Goal: Check status: Check status

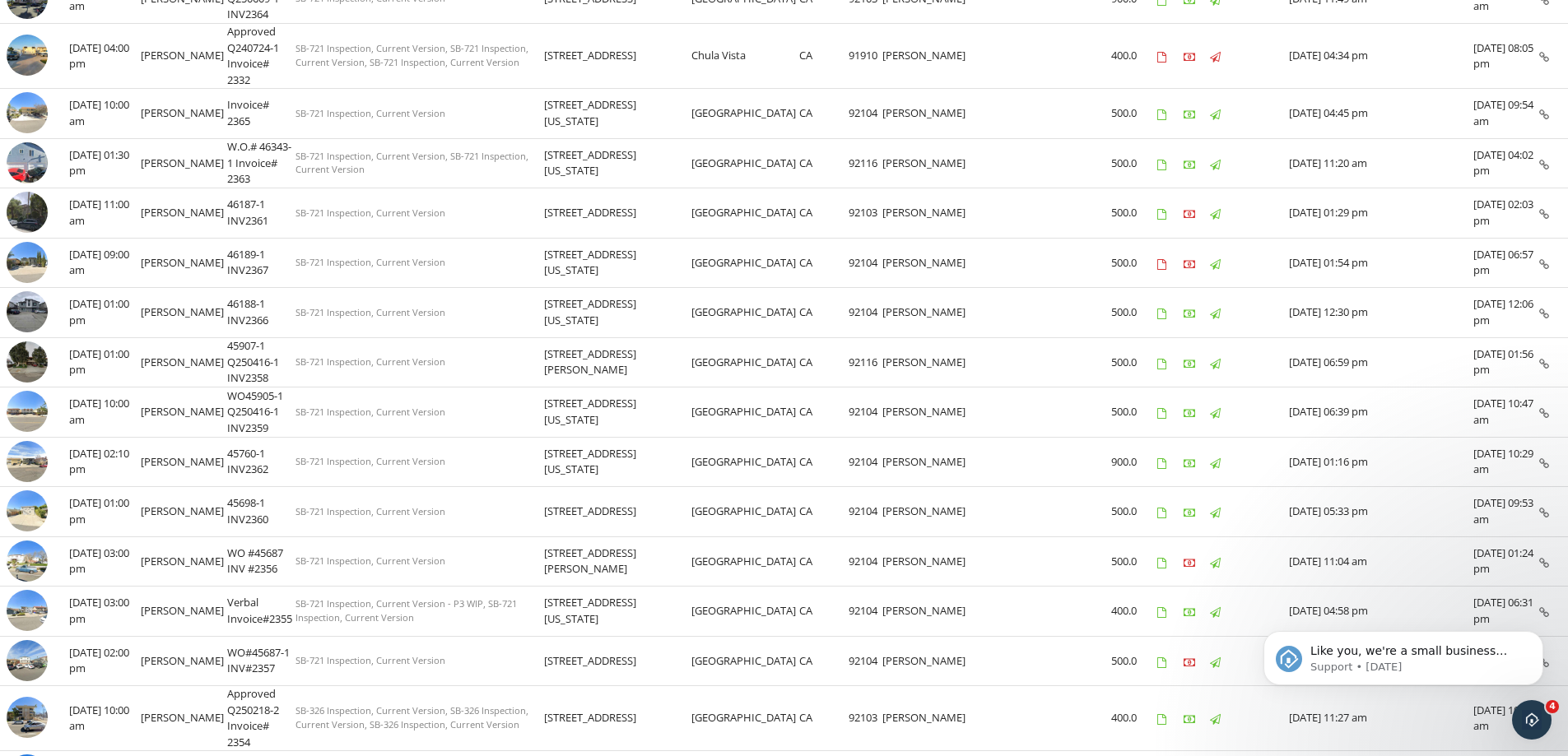
scroll to position [822, 0]
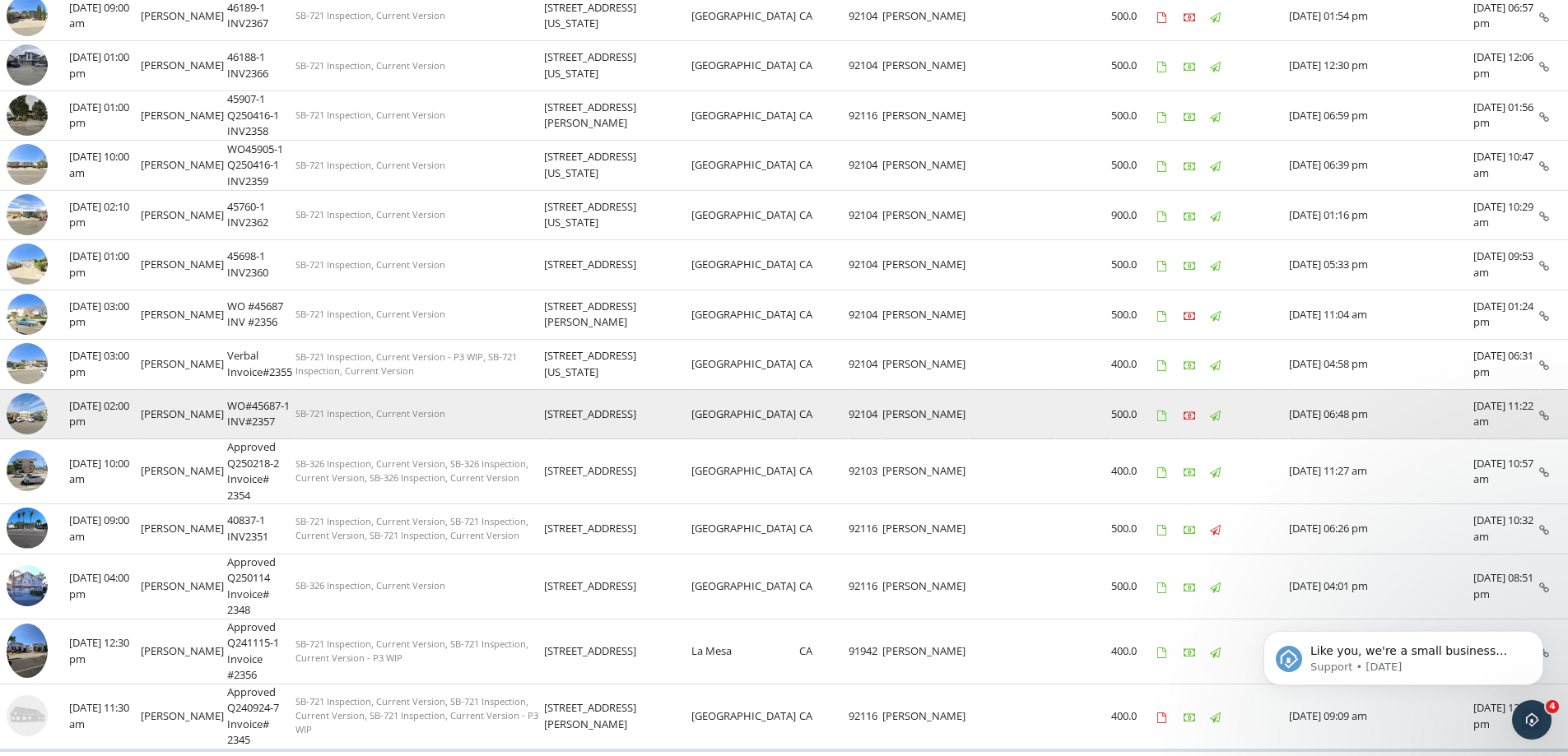
click at [29, 415] on img at bounding box center [27, 413] width 41 height 41
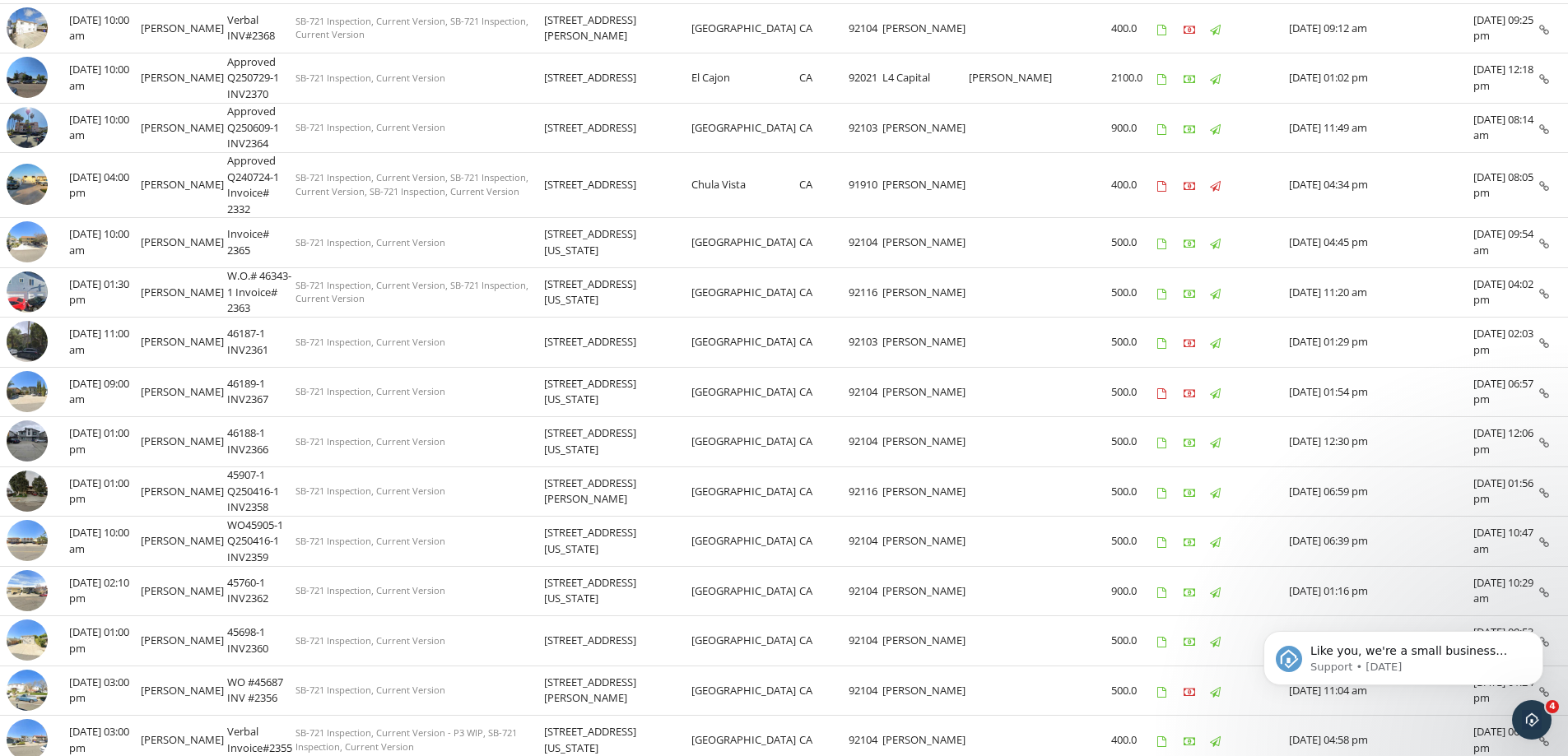
scroll to position [940, 0]
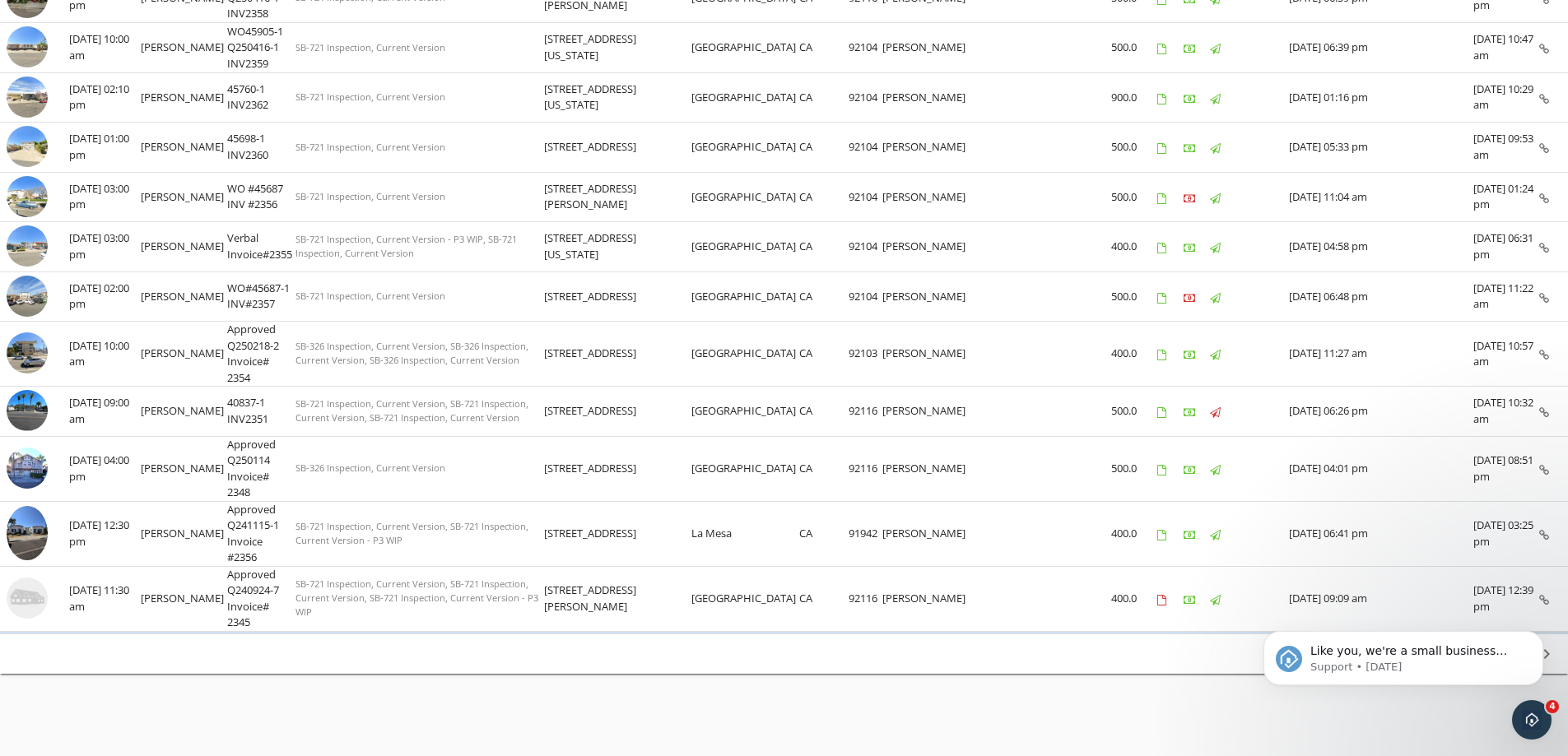
click at [1538, 634] on icon "Dismiss notification" at bounding box center [1539, 636] width 9 height 9
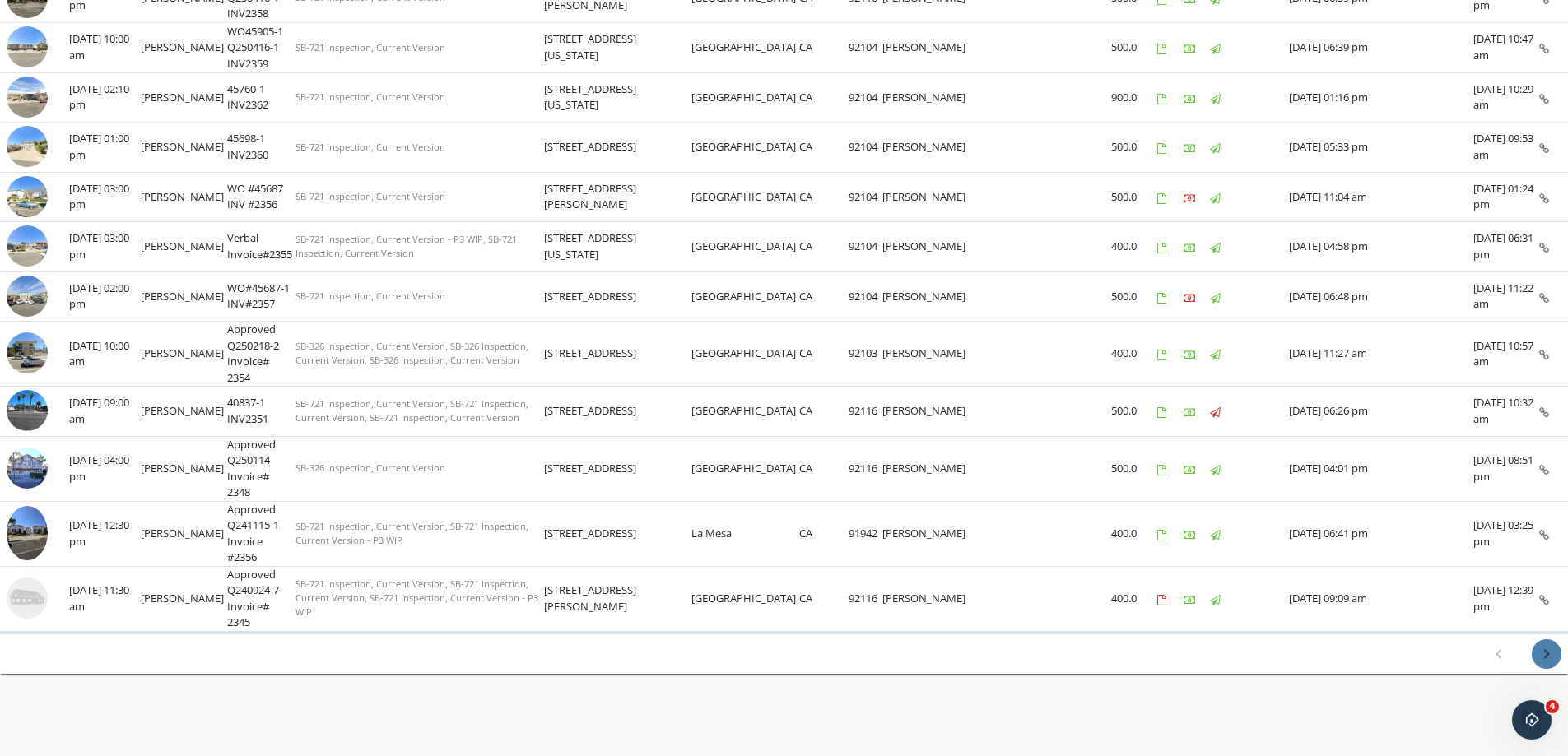
click at [1544, 653] on icon "chevron_right" at bounding box center [1546, 654] width 20 height 20
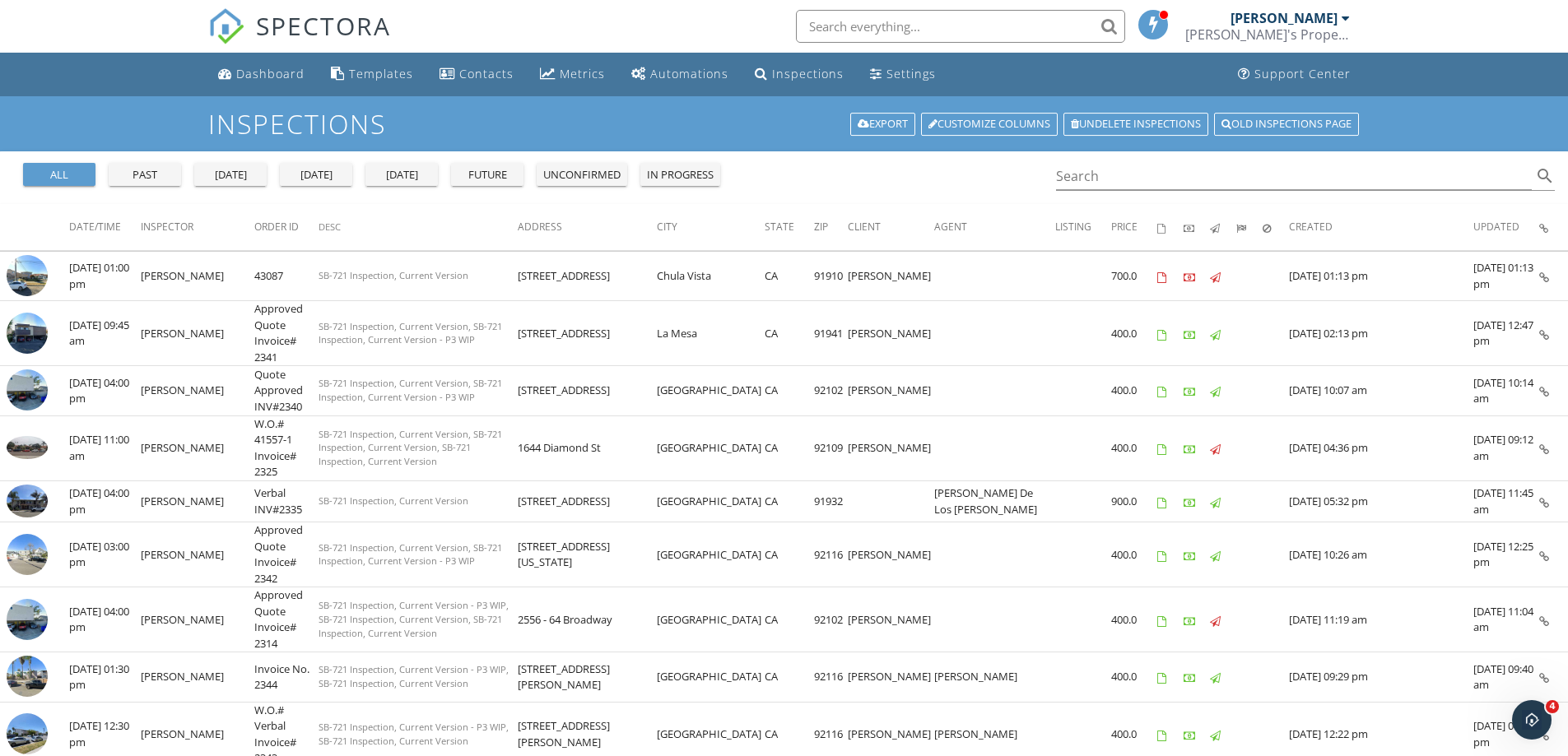
scroll to position [247, 0]
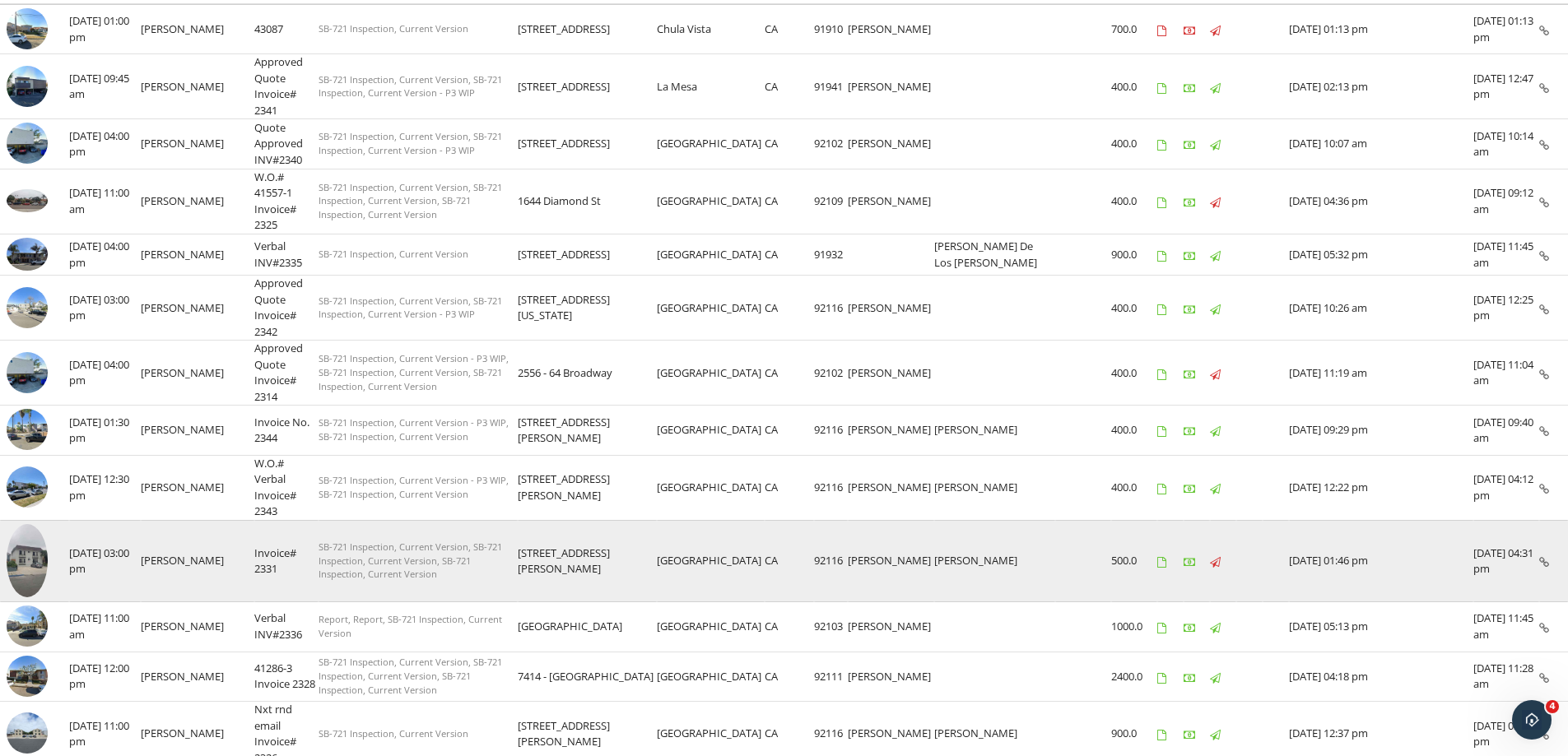
click at [39, 572] on img at bounding box center [27, 560] width 41 height 73
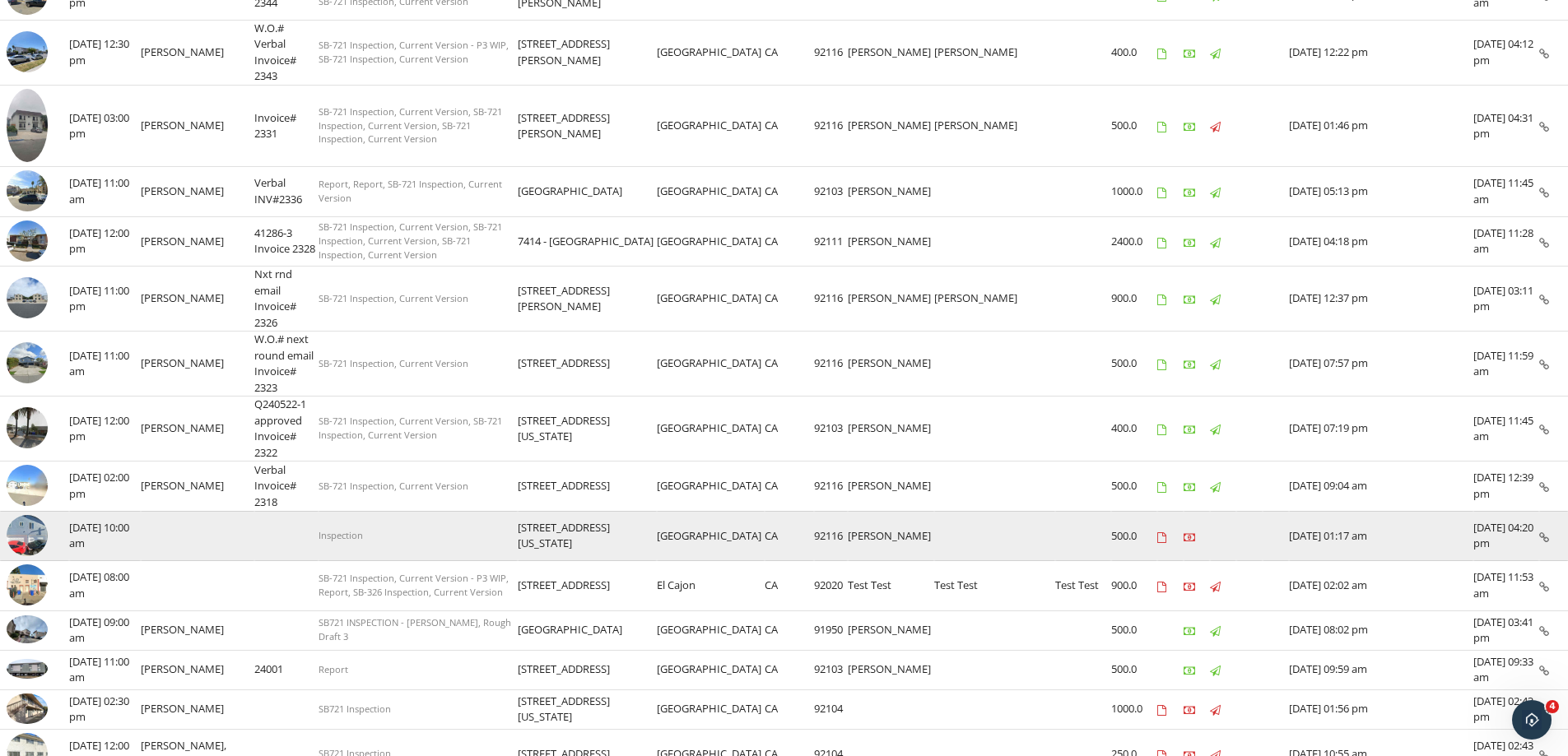
scroll to position [435, 0]
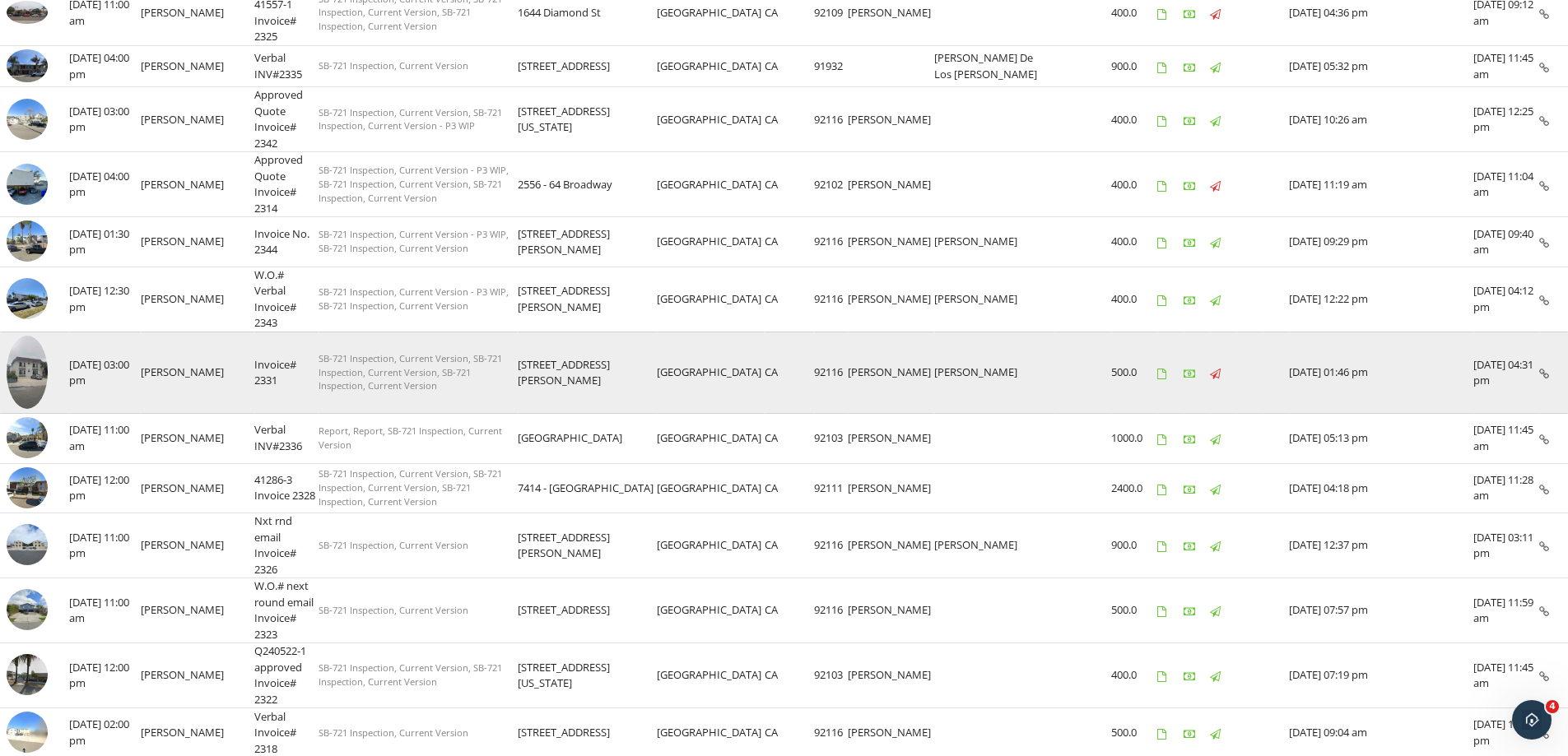
click at [22, 378] on img at bounding box center [27, 372] width 41 height 73
click at [38, 376] on img at bounding box center [27, 372] width 41 height 73
click at [32, 371] on img at bounding box center [27, 372] width 41 height 73
click at [20, 369] on img at bounding box center [27, 372] width 41 height 73
click at [23, 393] on img at bounding box center [27, 372] width 41 height 73
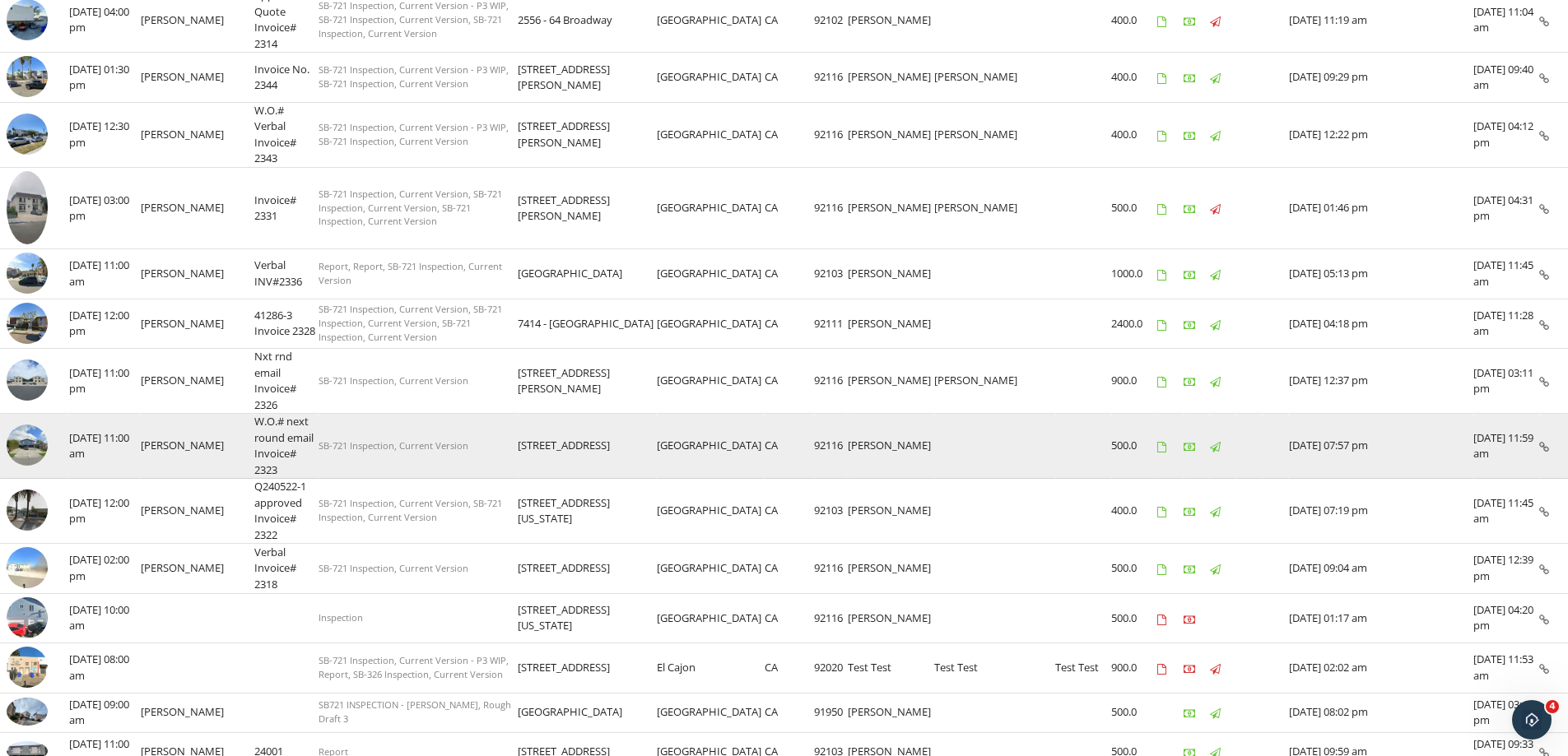
scroll to position [682, 0]
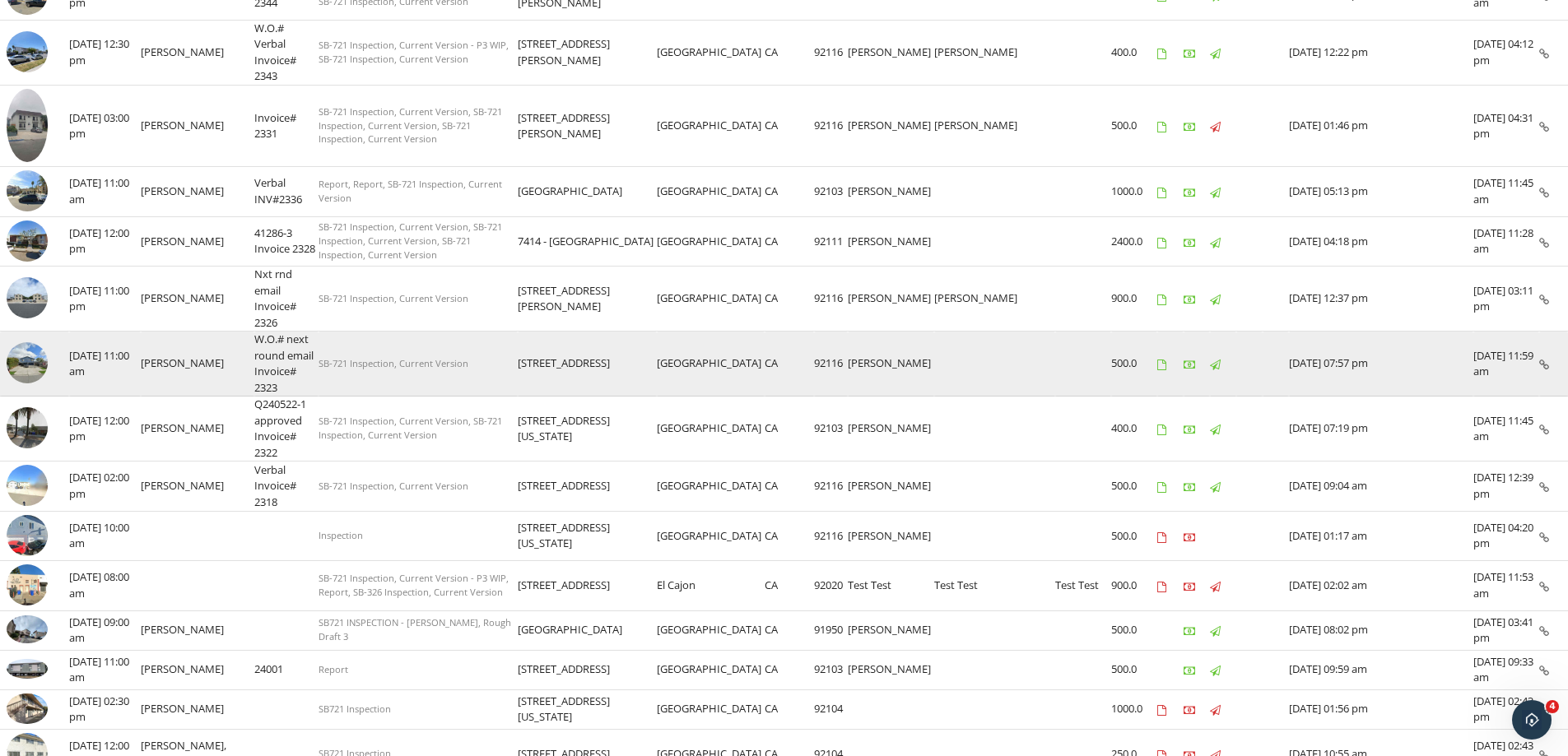
click at [29, 357] on img at bounding box center [27, 362] width 41 height 41
click at [31, 356] on img at bounding box center [27, 362] width 41 height 41
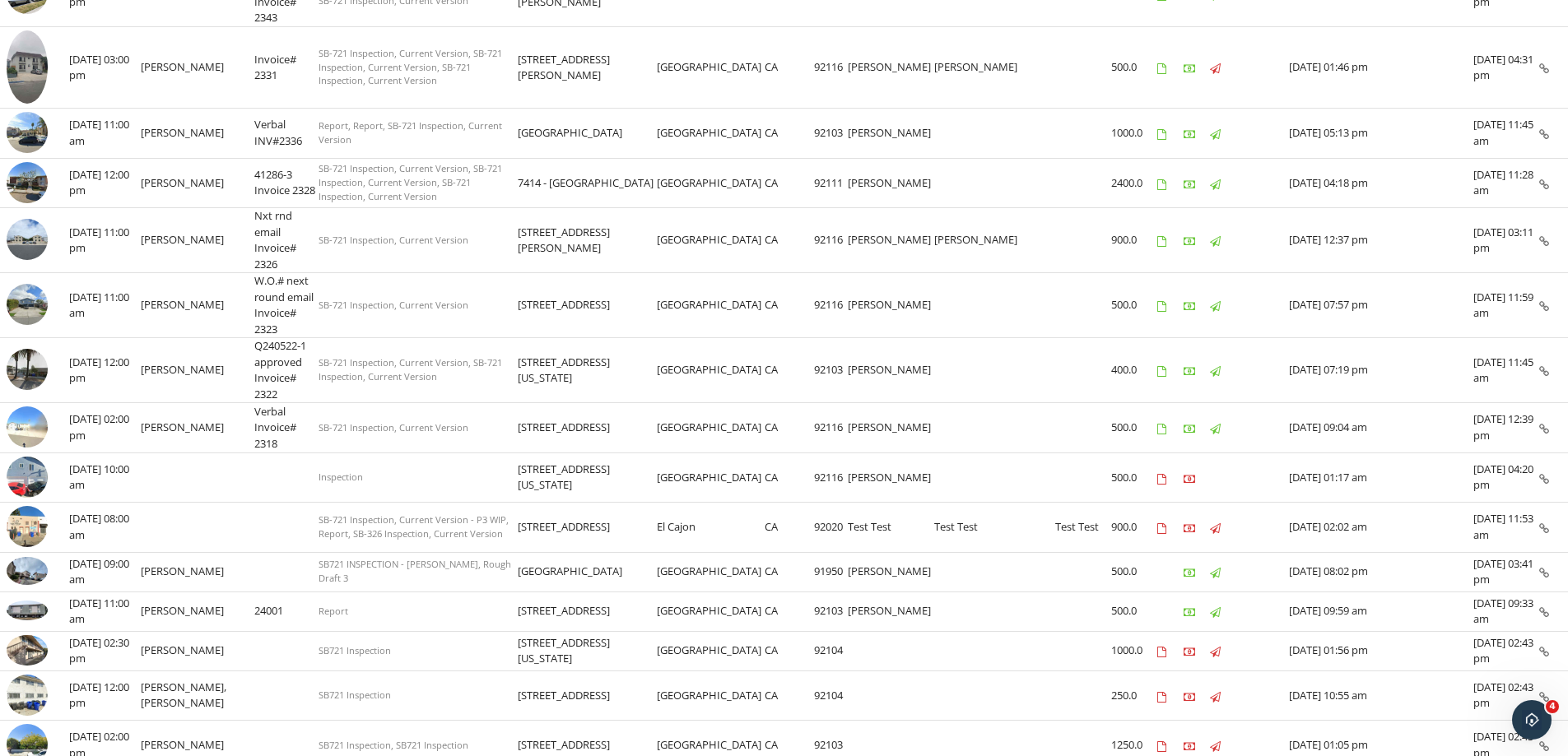
scroll to position [929, 0]
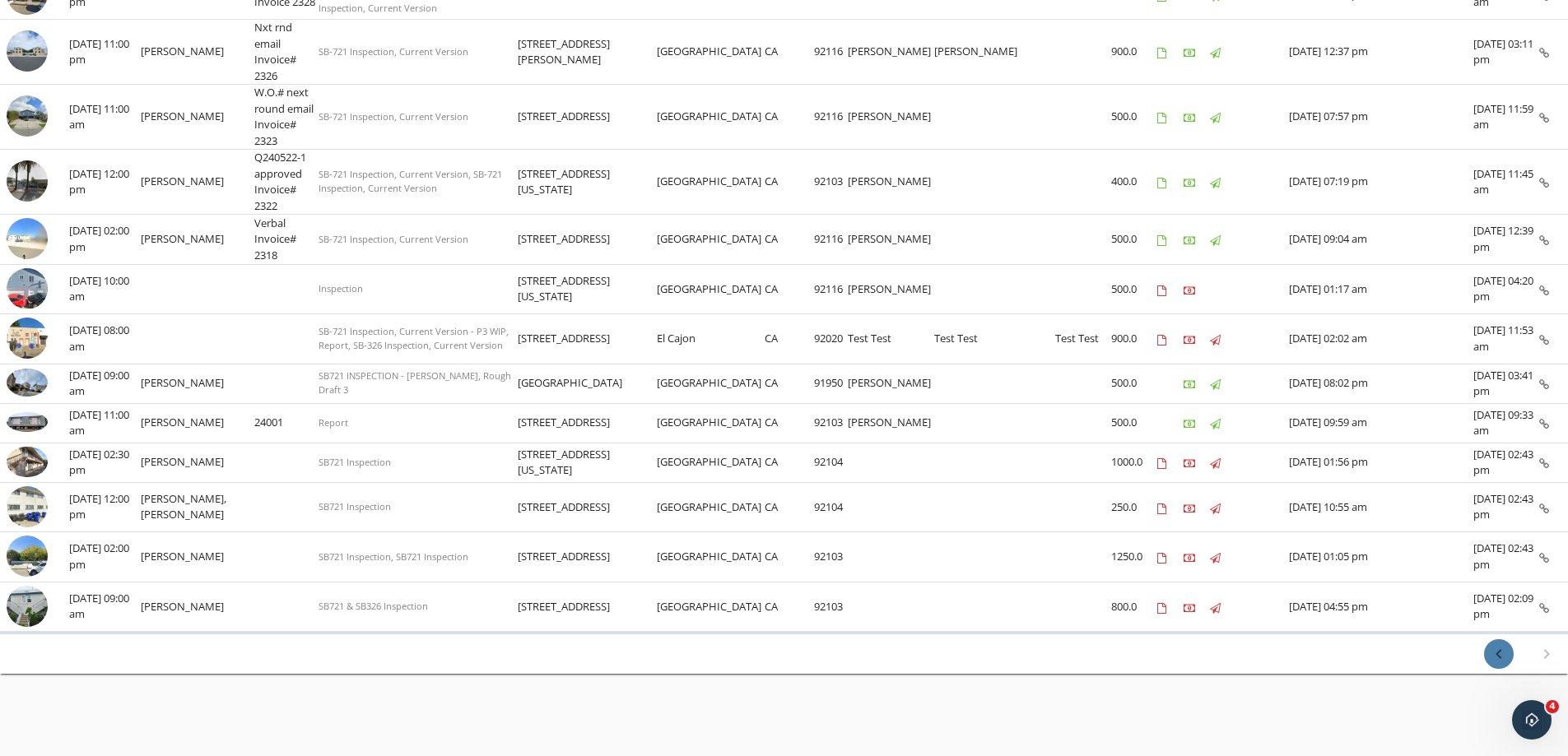
click at [1500, 658] on icon "chevron_left" at bounding box center [1498, 654] width 20 height 20
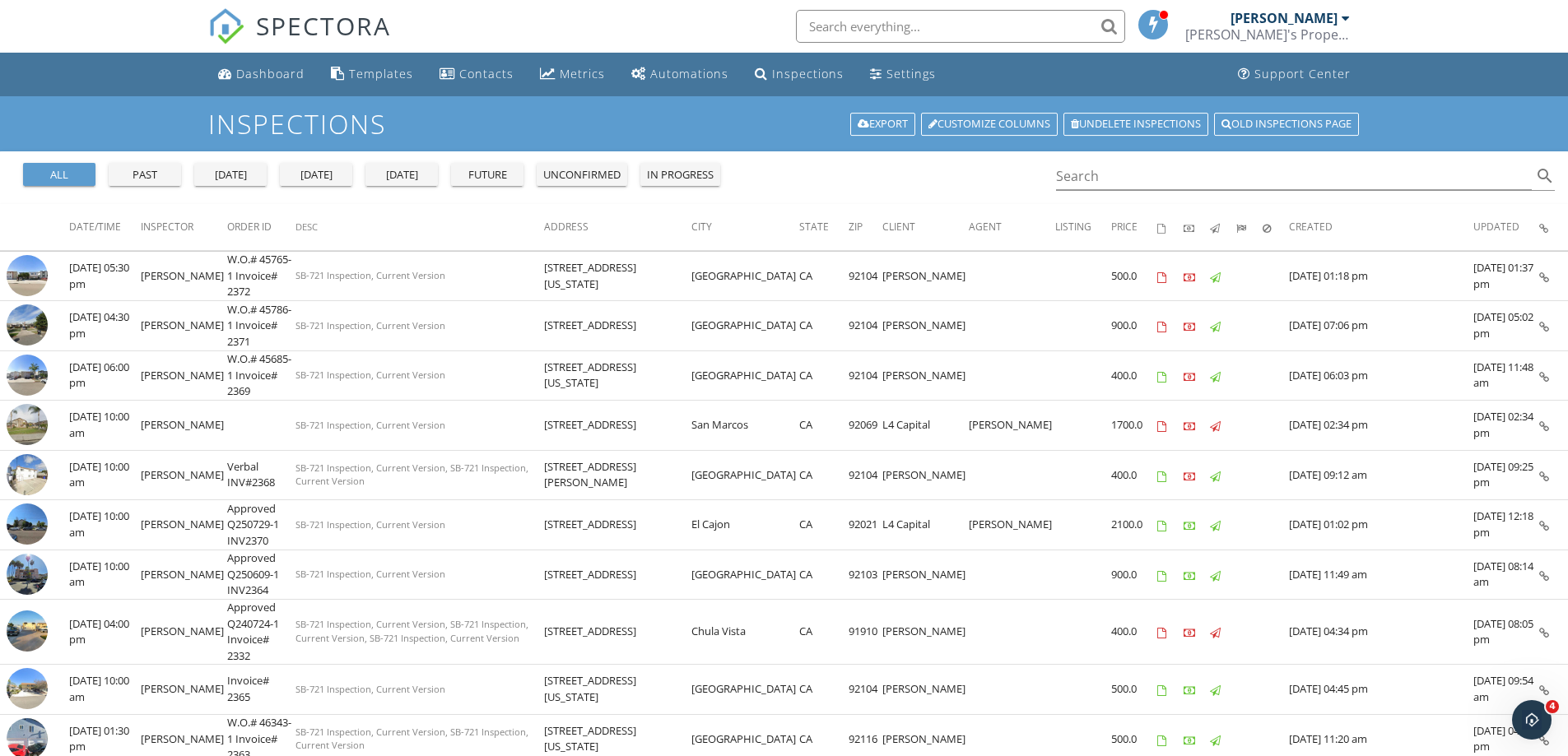
scroll to position [247, 0]
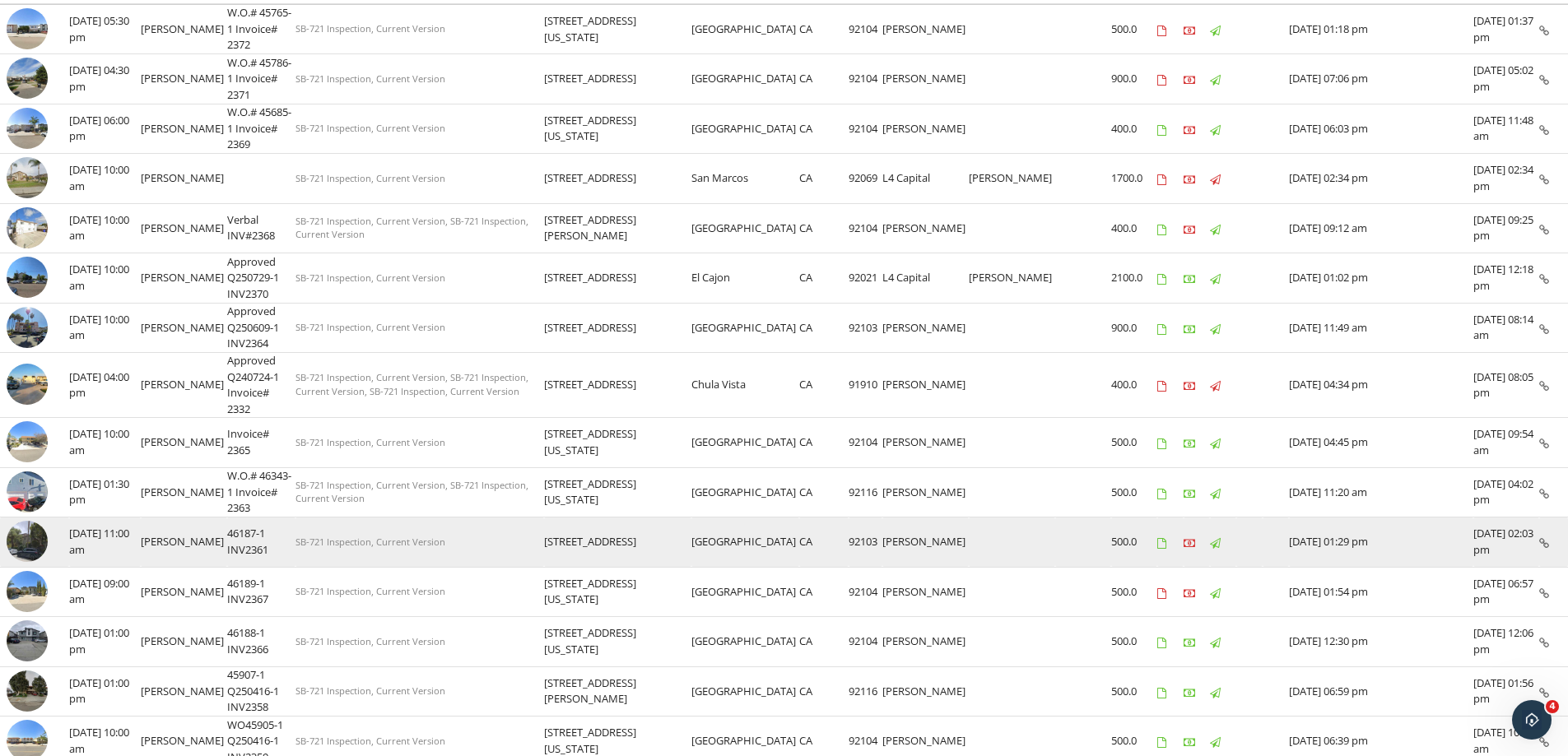
click at [35, 542] on img at bounding box center [27, 541] width 41 height 41
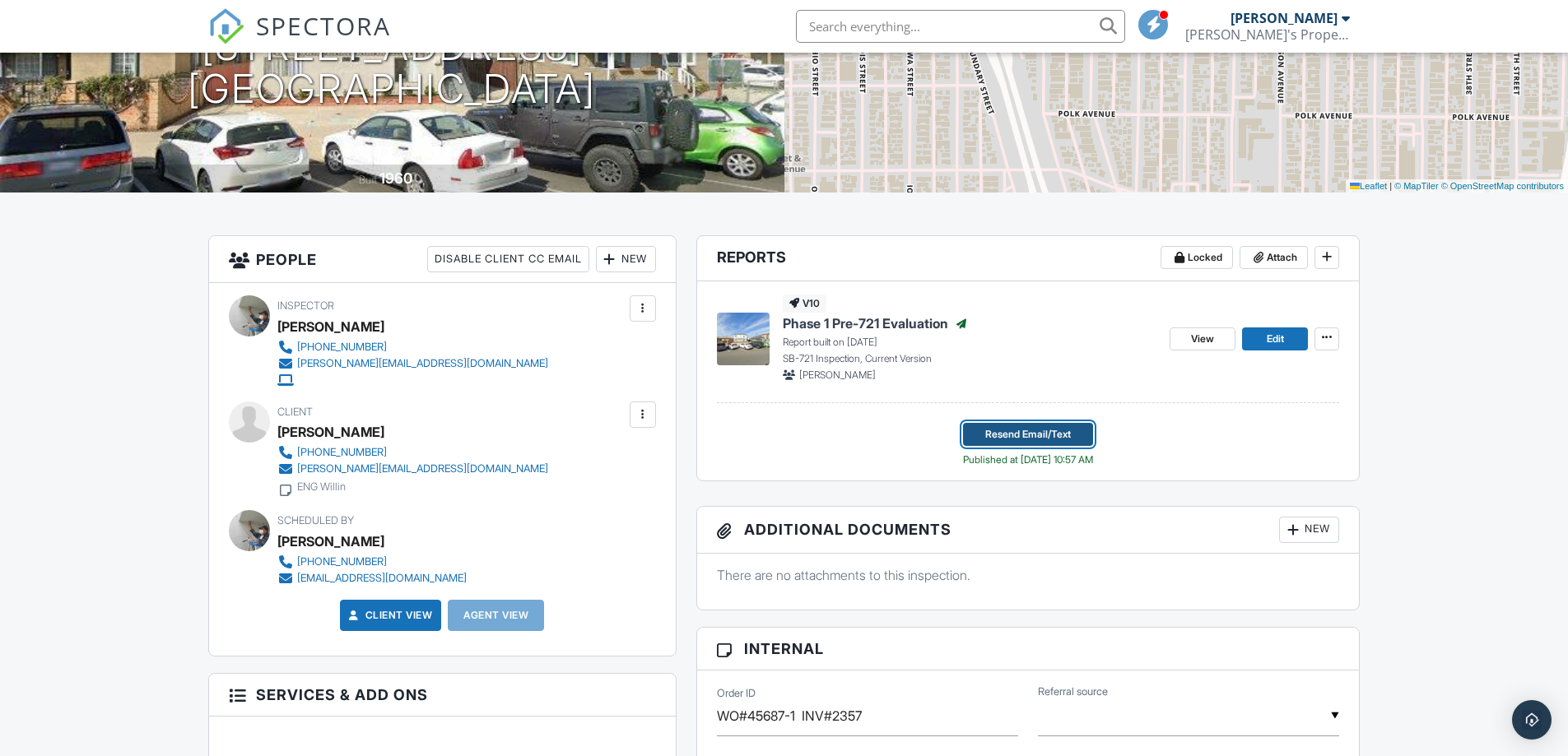
click at [1002, 433] on span "Resend Email/Text" at bounding box center [1028, 433] width 85 height 16
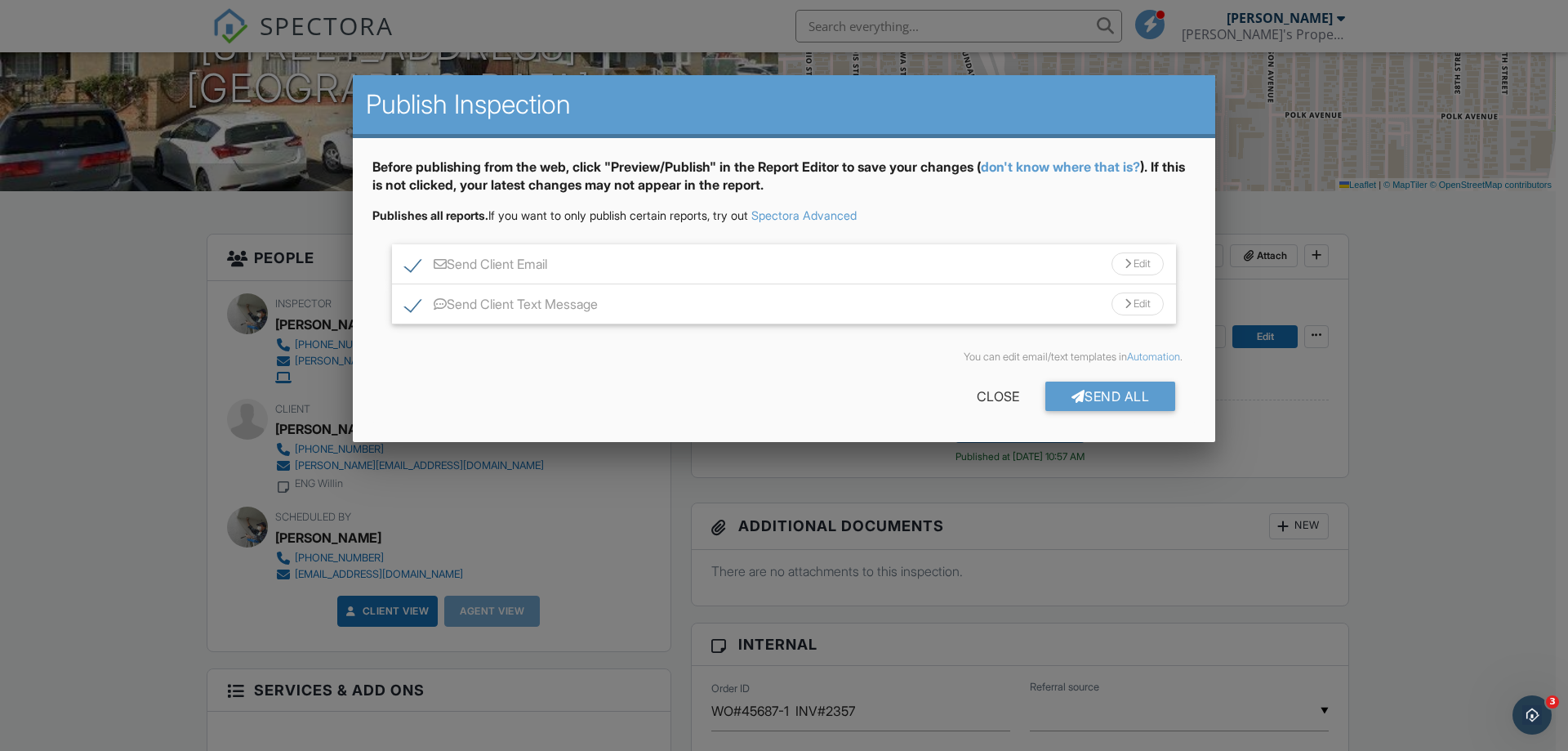
click at [421, 300] on label "Send Client Text Message" at bounding box center [501, 307] width 193 height 21
checkbox input "false"
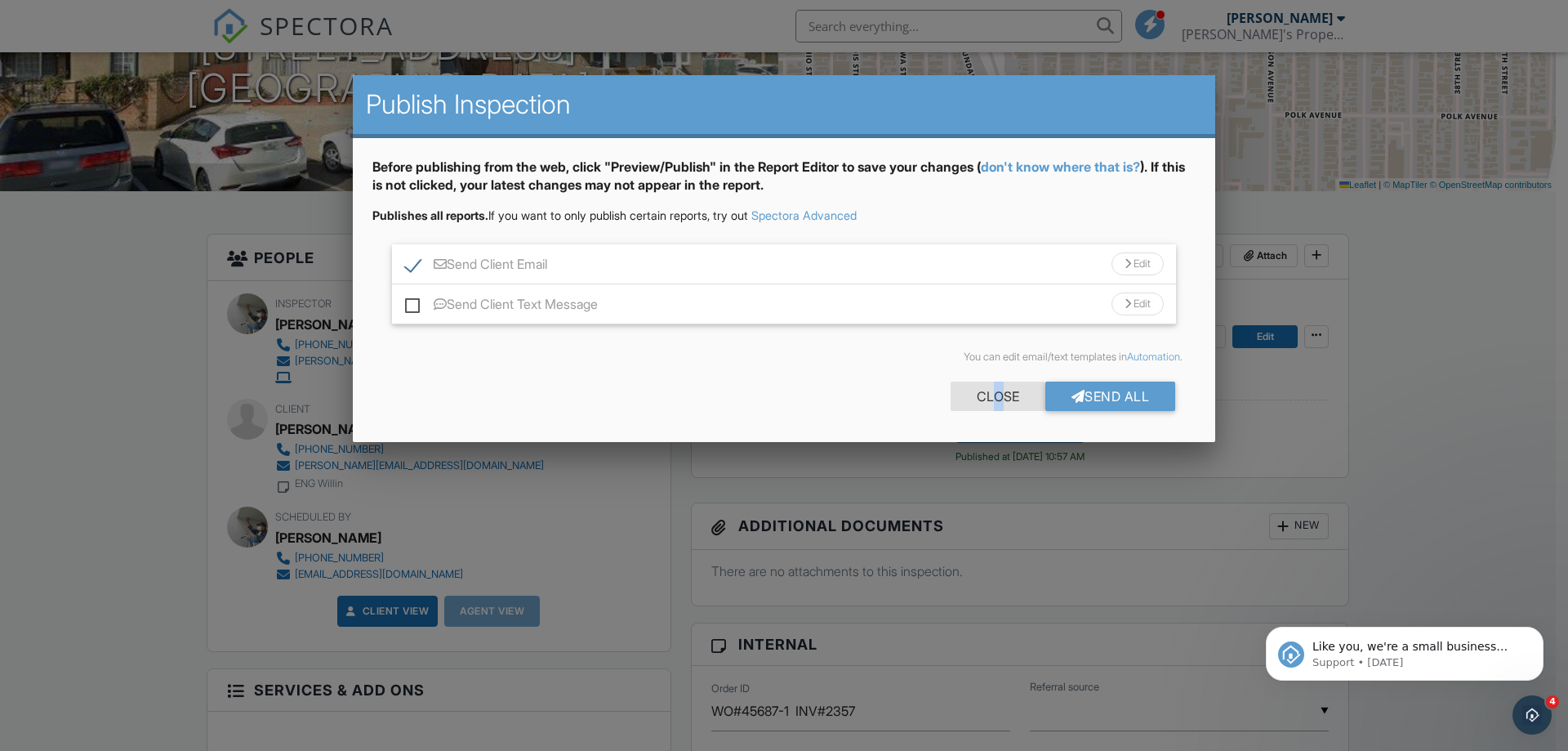
click at [993, 392] on div "Close" at bounding box center [997, 396] width 95 height 29
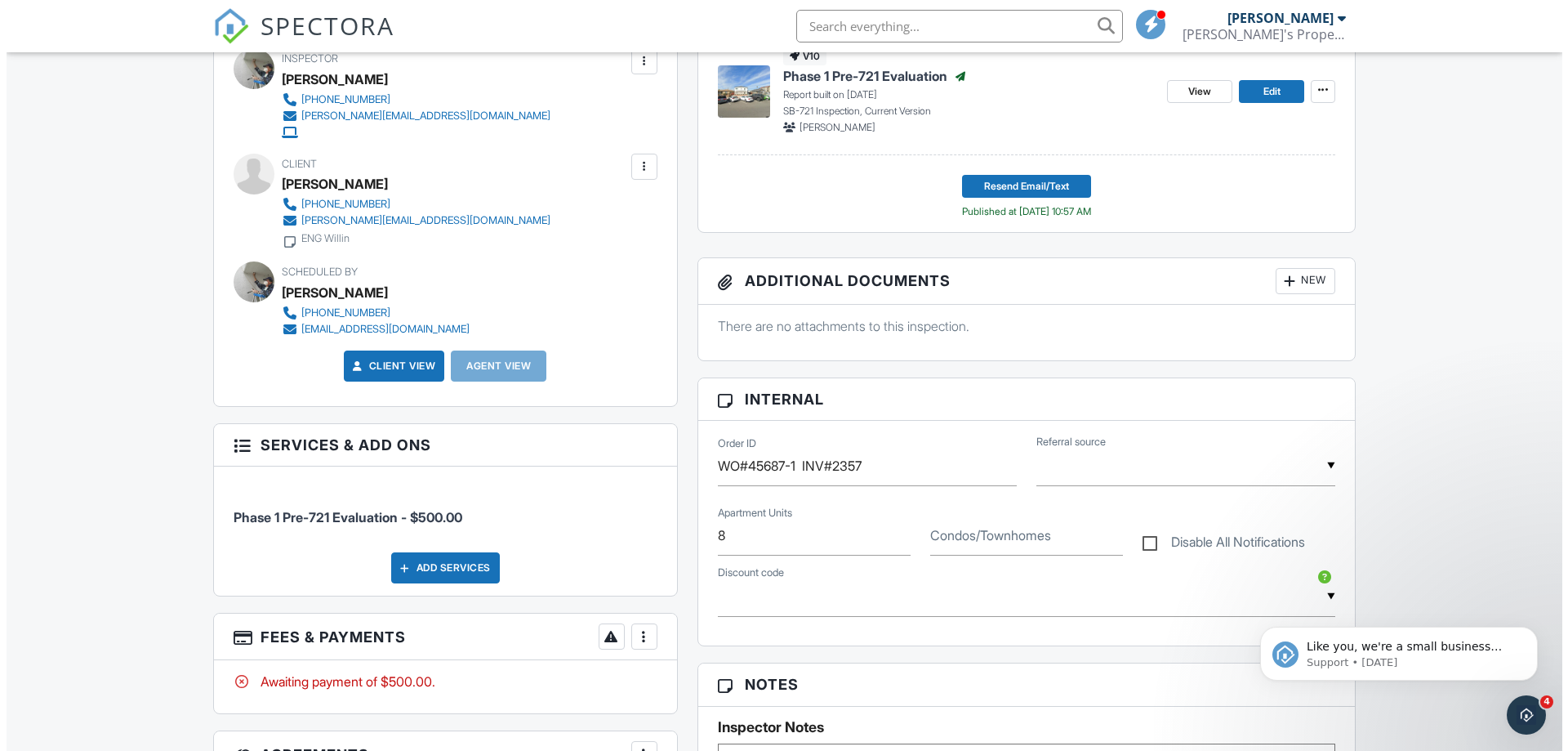
scroll to position [163, 0]
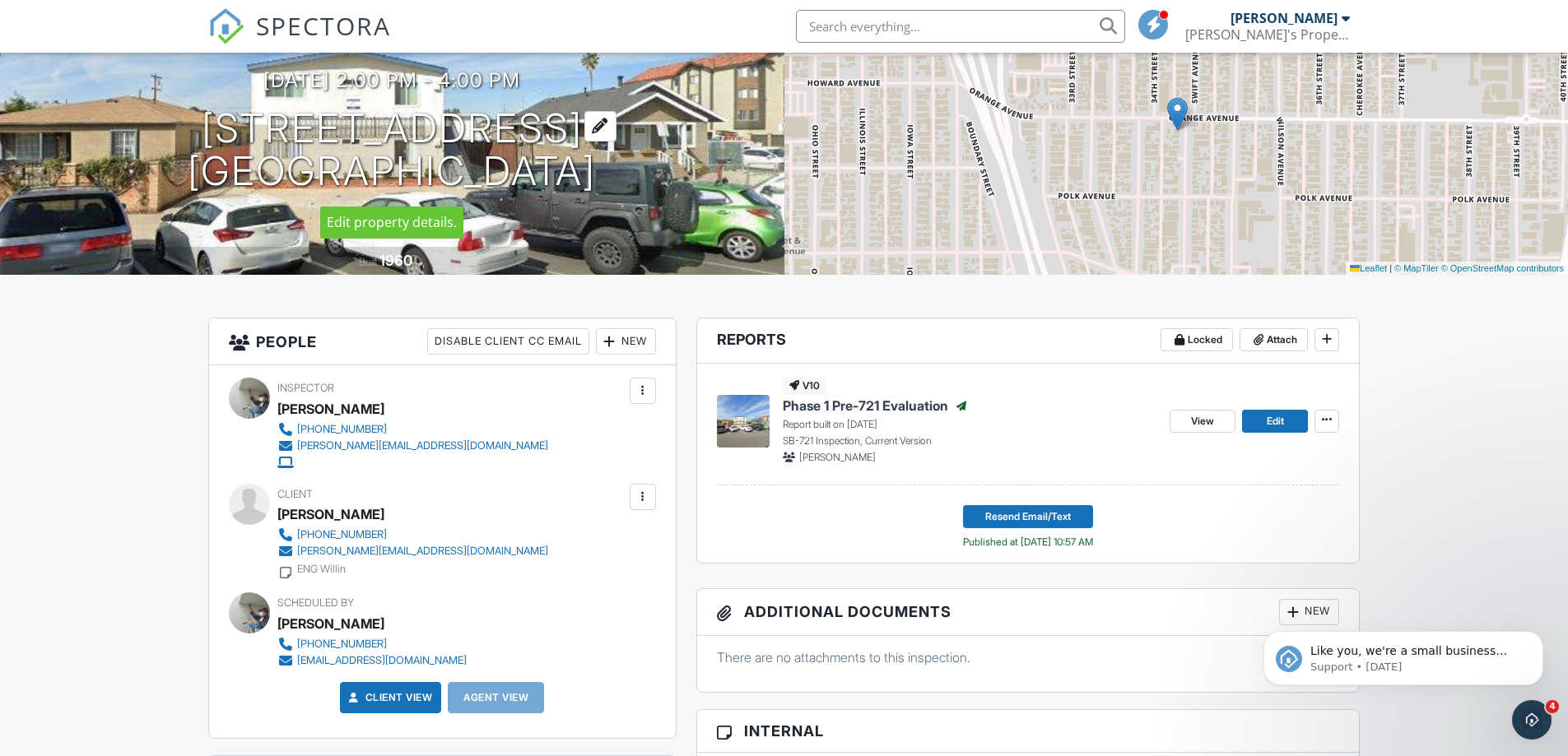
click at [251, 121] on h1 "4178 Swift Ave San Diego, CA 92104" at bounding box center [392, 151] width 408 height 87
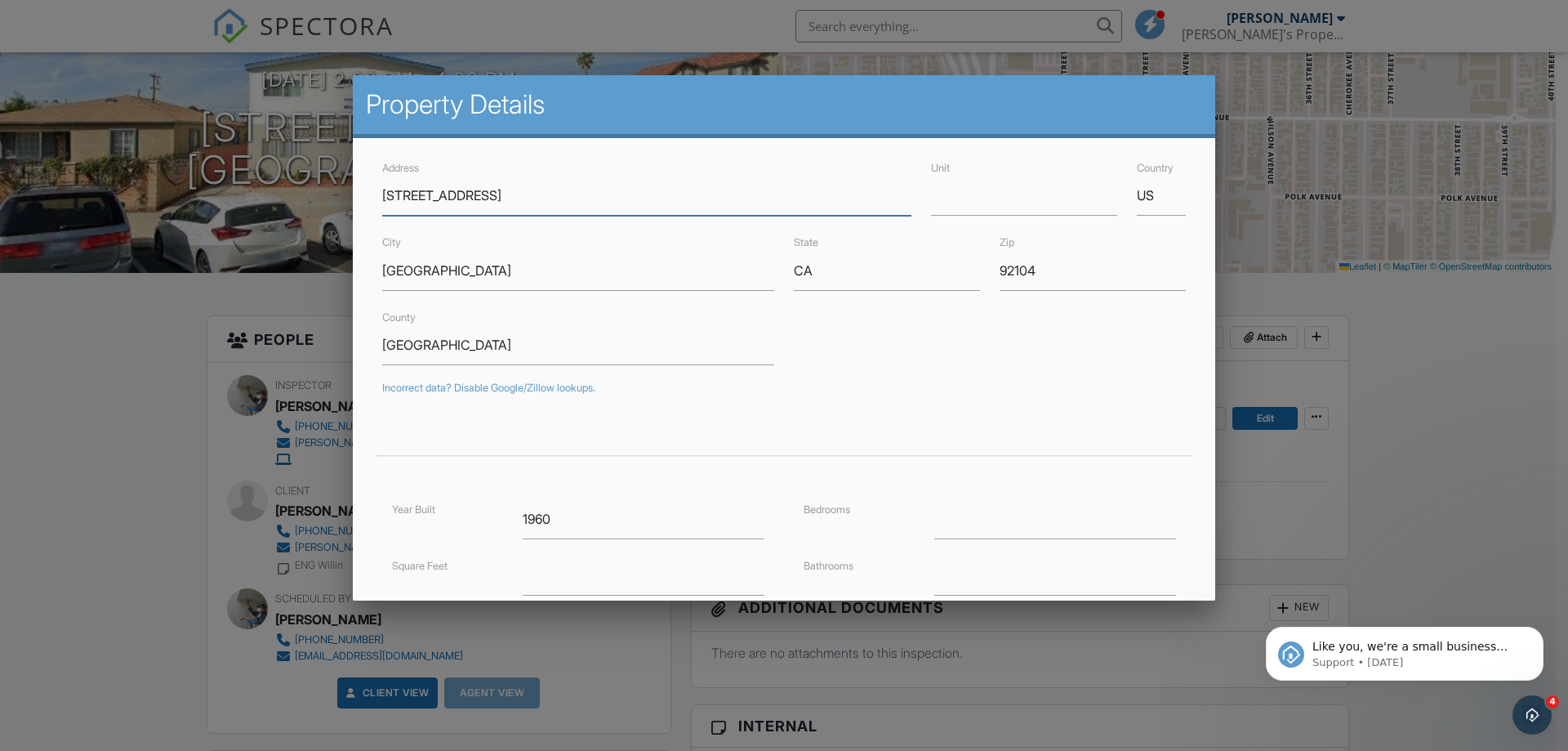
scroll to position [245, 0]
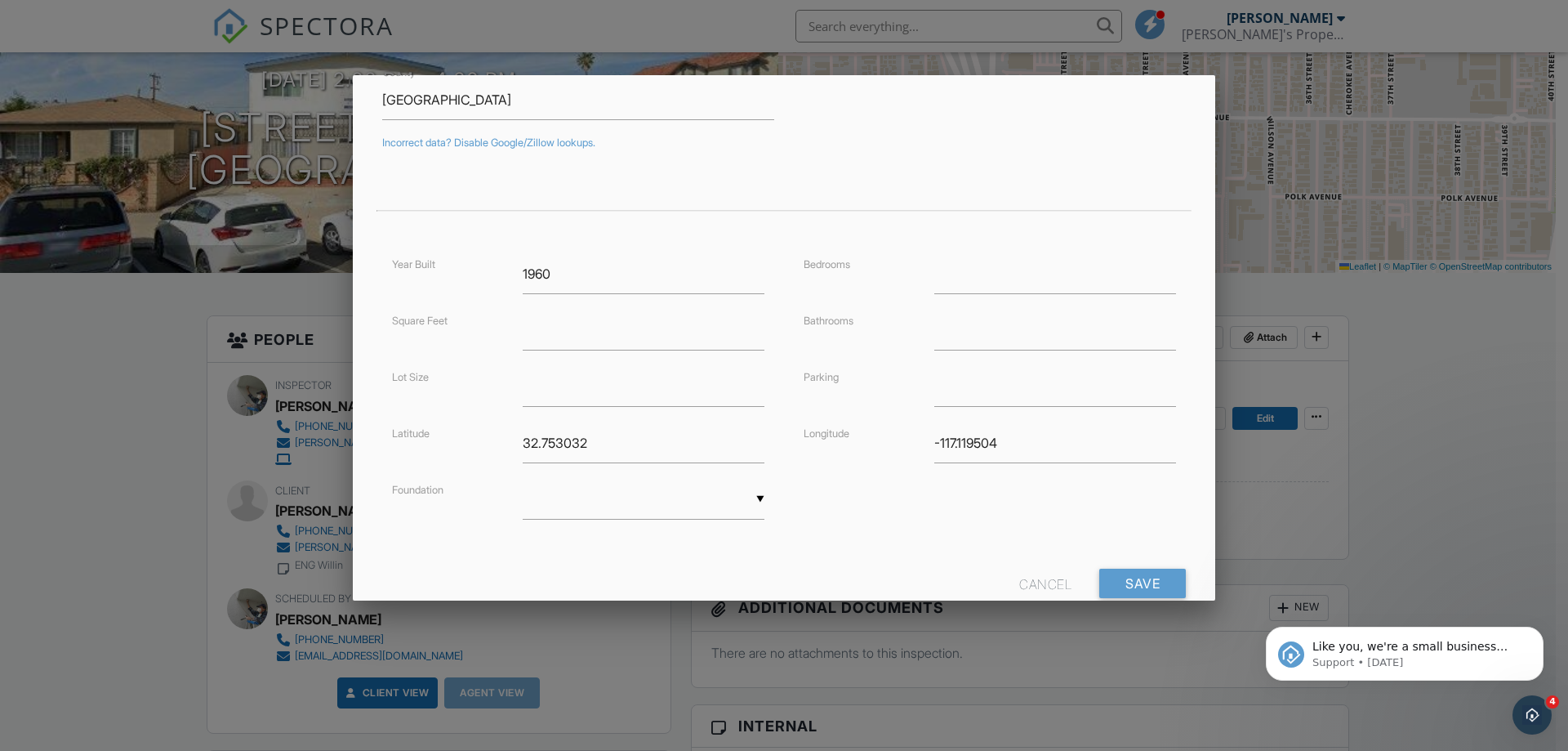
click at [1056, 586] on div "Cancel" at bounding box center [1044, 582] width 52 height 29
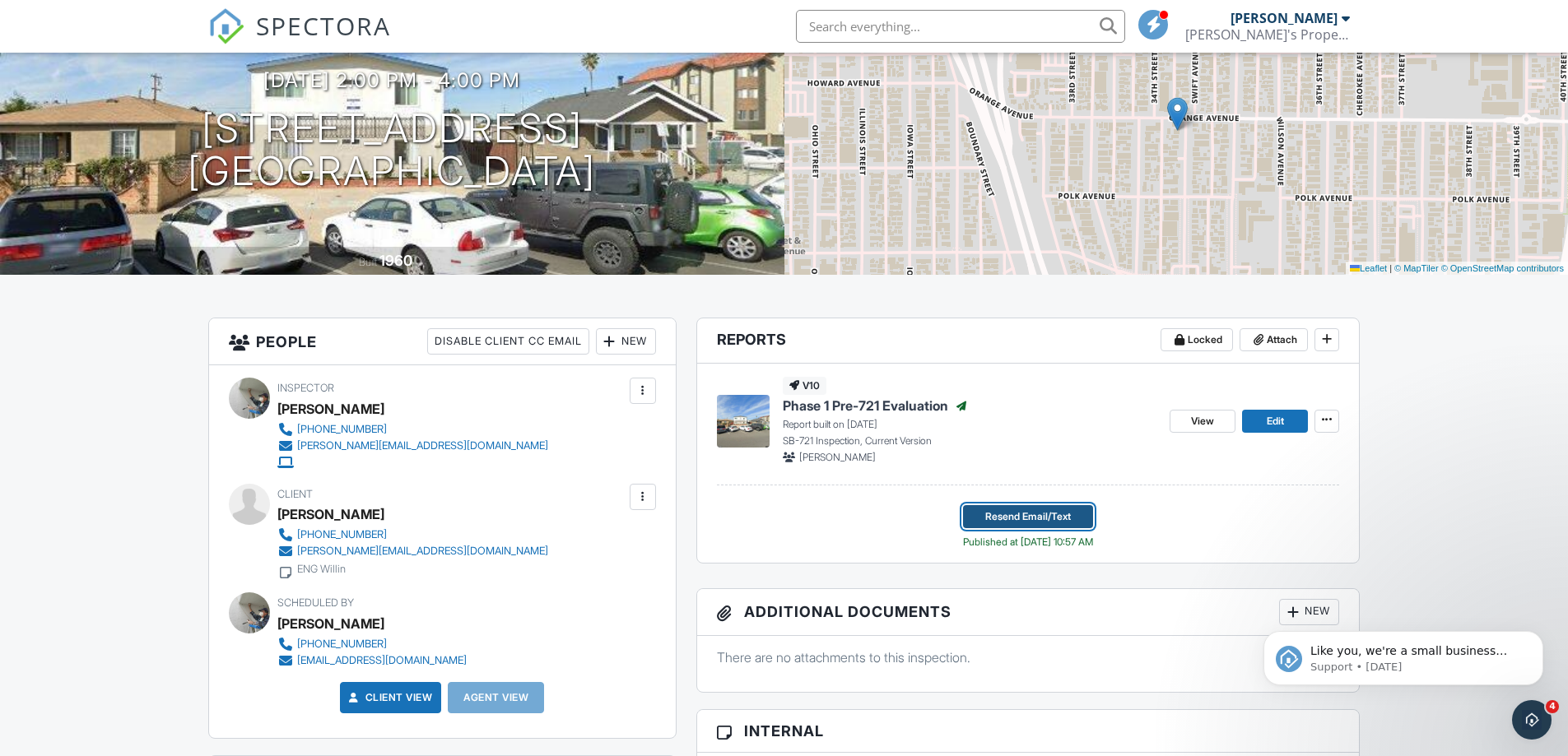
click at [1007, 517] on span "Resend Email/Text" at bounding box center [1028, 516] width 85 height 16
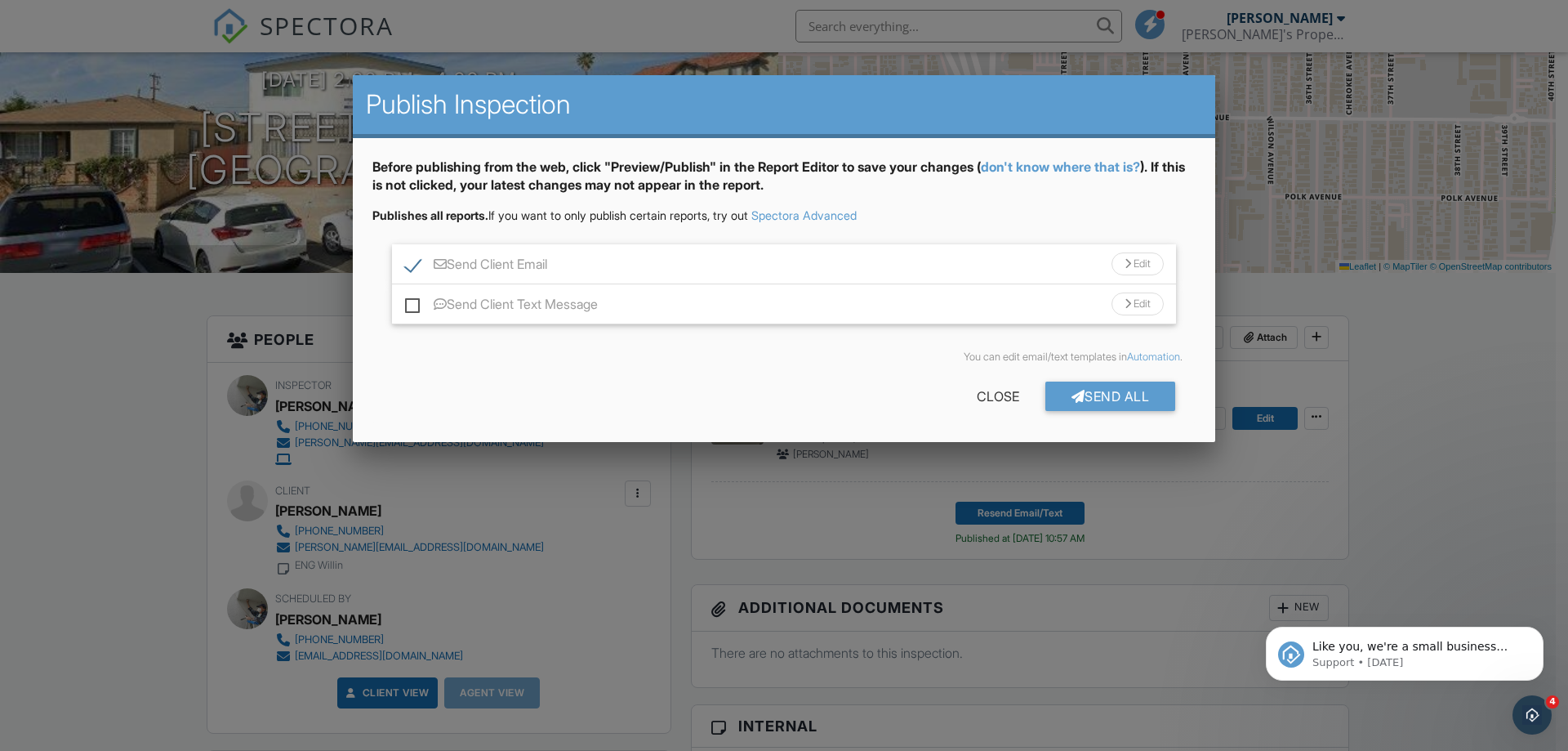
click at [1141, 268] on div "Edit" at bounding box center [1137, 264] width 52 height 23
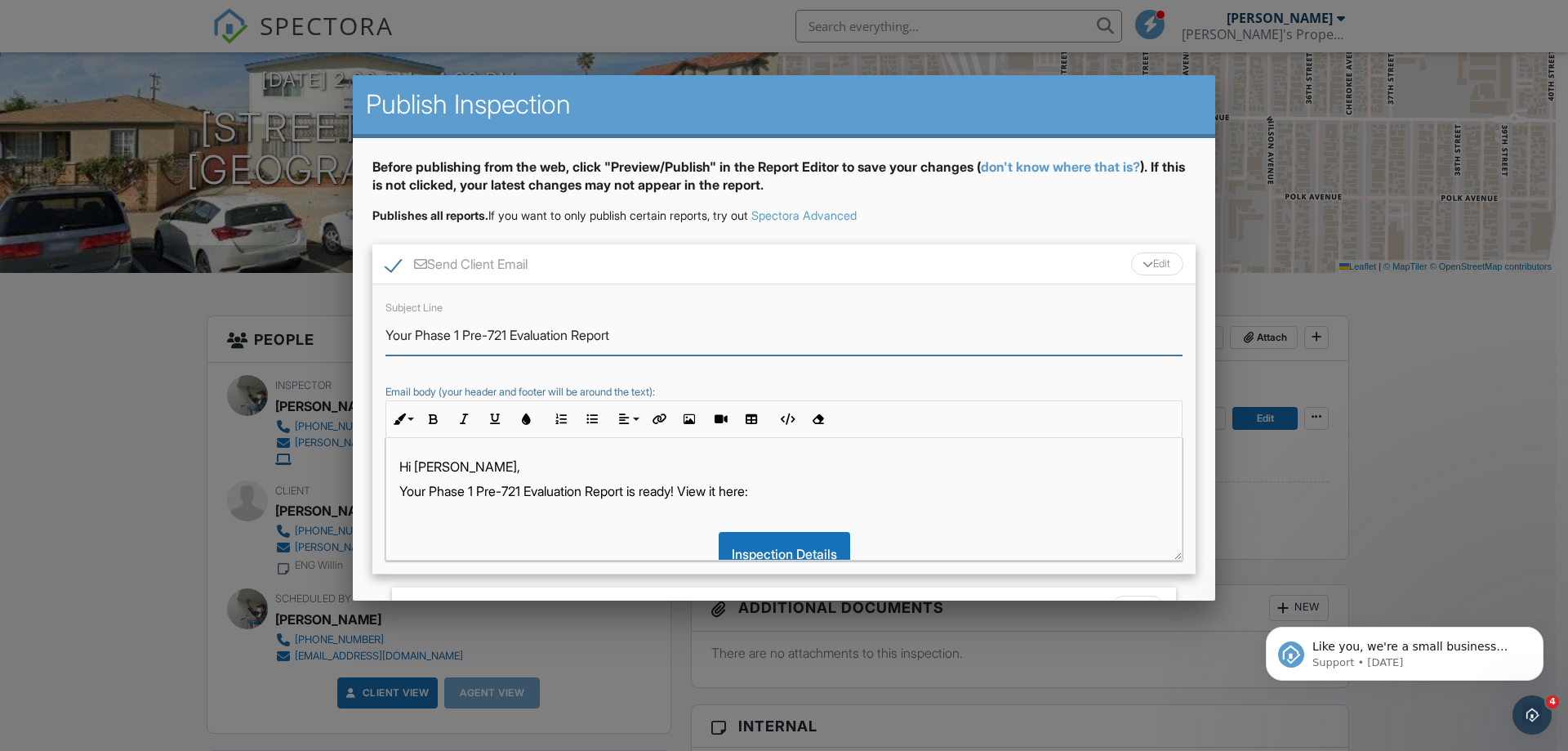
click at [632, 338] on input "Your Phase 1 Pre-721 Evaluation Report" at bounding box center [784, 335] width 797 height 40
paste input "4178 Swift Ave"
click at [644, 341] on input "Your Phase 1 Pre-721 Evaluation Report for4178 Swift Ave" at bounding box center [784, 335] width 797 height 40
click at [752, 345] on input "Your Phase 1 Pre-721 Evaluation Report for 4178 Swift Ave" at bounding box center [784, 335] width 797 height 40
drag, startPoint x: 784, startPoint y: 337, endPoint x: 654, endPoint y: 341, distance: 130.1
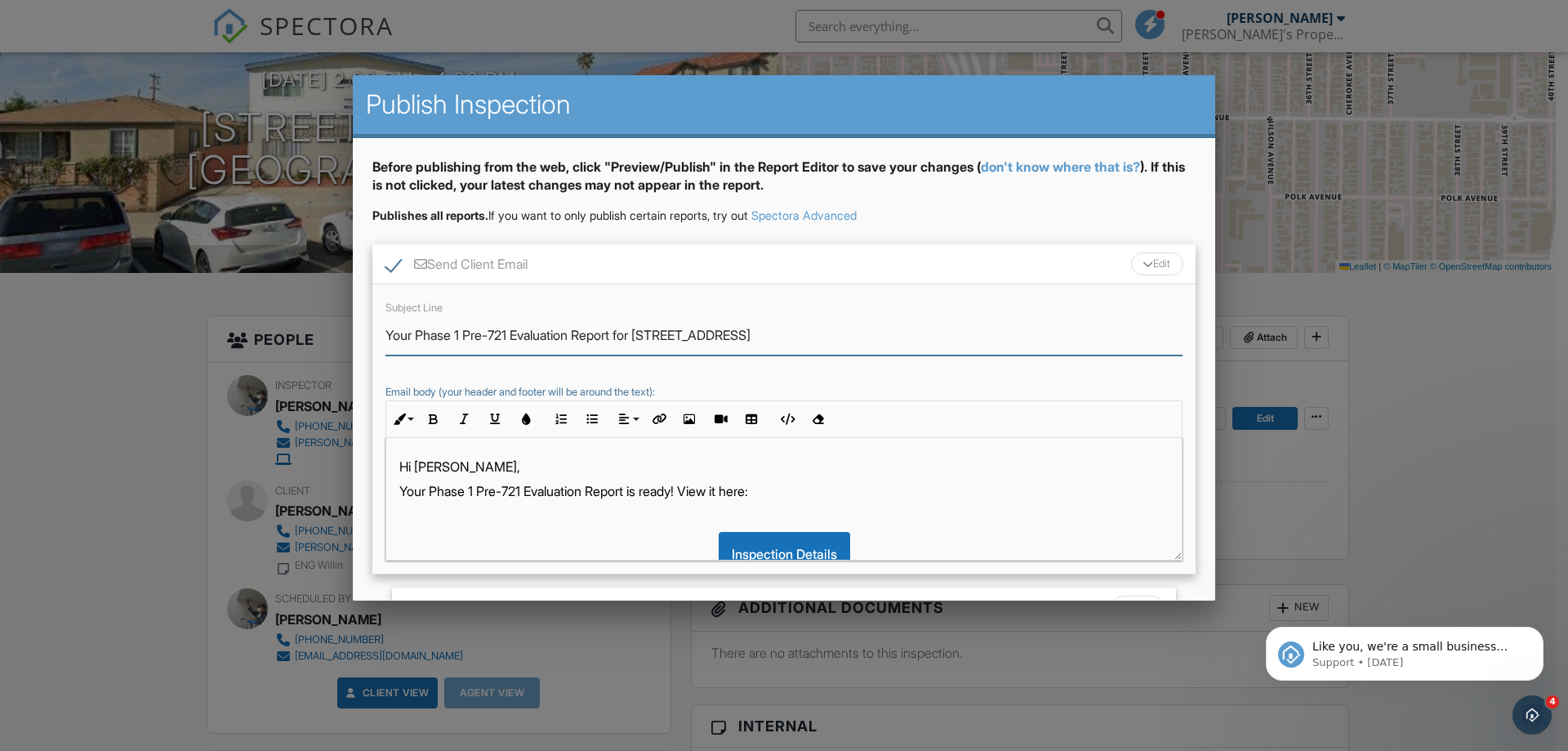
click at [654, 341] on input "Your Phase 1 Pre-721 Evaluation Report for 4178 Swift Ave, W.O. 45687-1" at bounding box center [784, 335] width 797 height 40
drag, startPoint x: 838, startPoint y: 342, endPoint x: 650, endPoint y: 337, distance: 188.1
click at [650, 337] on input "Your Phase 1 Pre-721 Evaluation Report for 4178 Swift Ave, W.O. 45687-1" at bounding box center [784, 335] width 797 height 40
drag, startPoint x: 626, startPoint y: 337, endPoint x: 819, endPoint y: 340, distance: 193.0
click at [822, 341] on input "Your Phase 1 Pre-721 Evaluation Report for 4178 Swift Ave, W.O. 45687-1" at bounding box center [784, 335] width 797 height 40
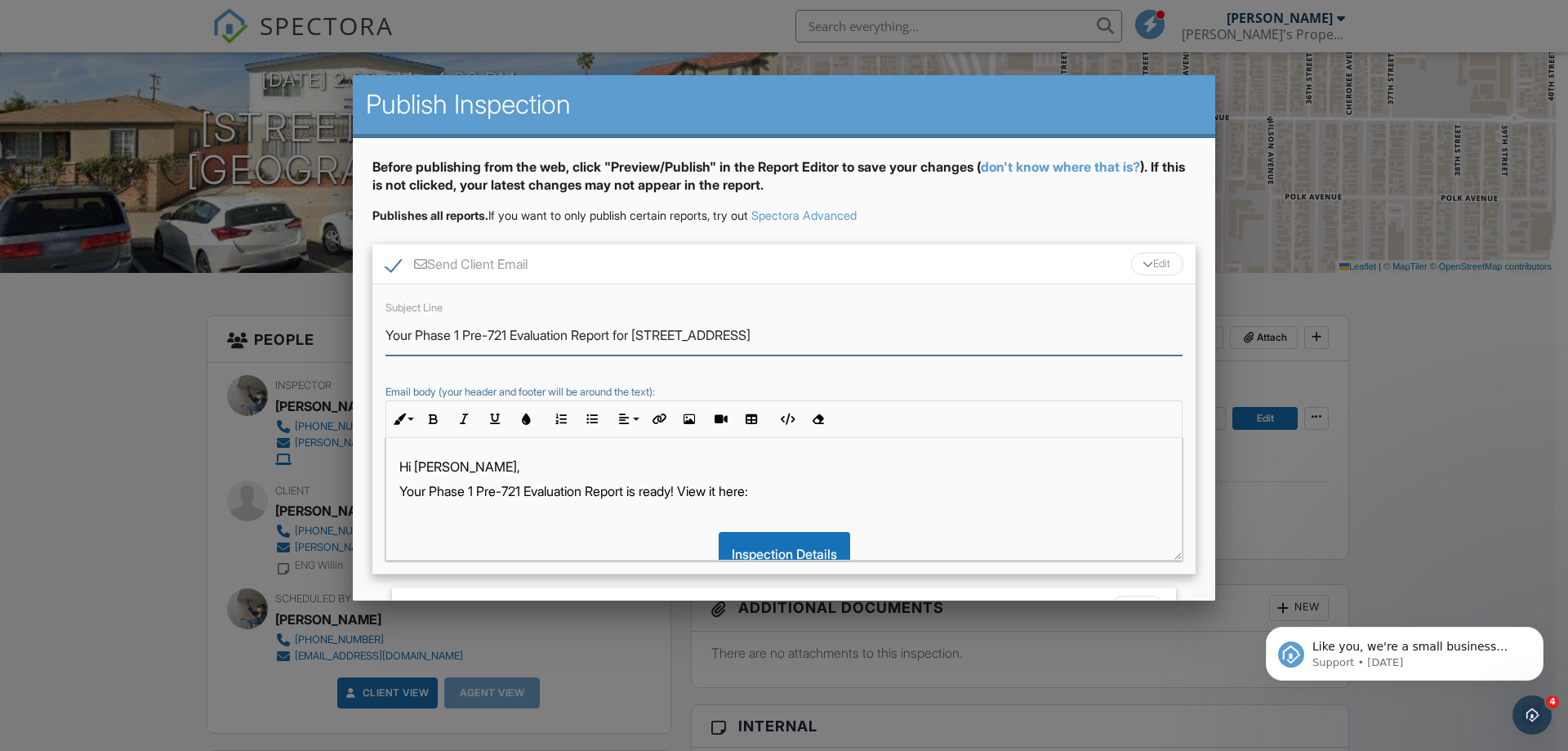
type input "Your Phase 1 Pre-721 Evaluation Report for 4178 Swift Ave, W.O. 45687-1"
click at [639, 493] on p "Your Phase 1 Pre-721 Evaluation Report is ready! View it here:" at bounding box center [784, 491] width 769 height 18
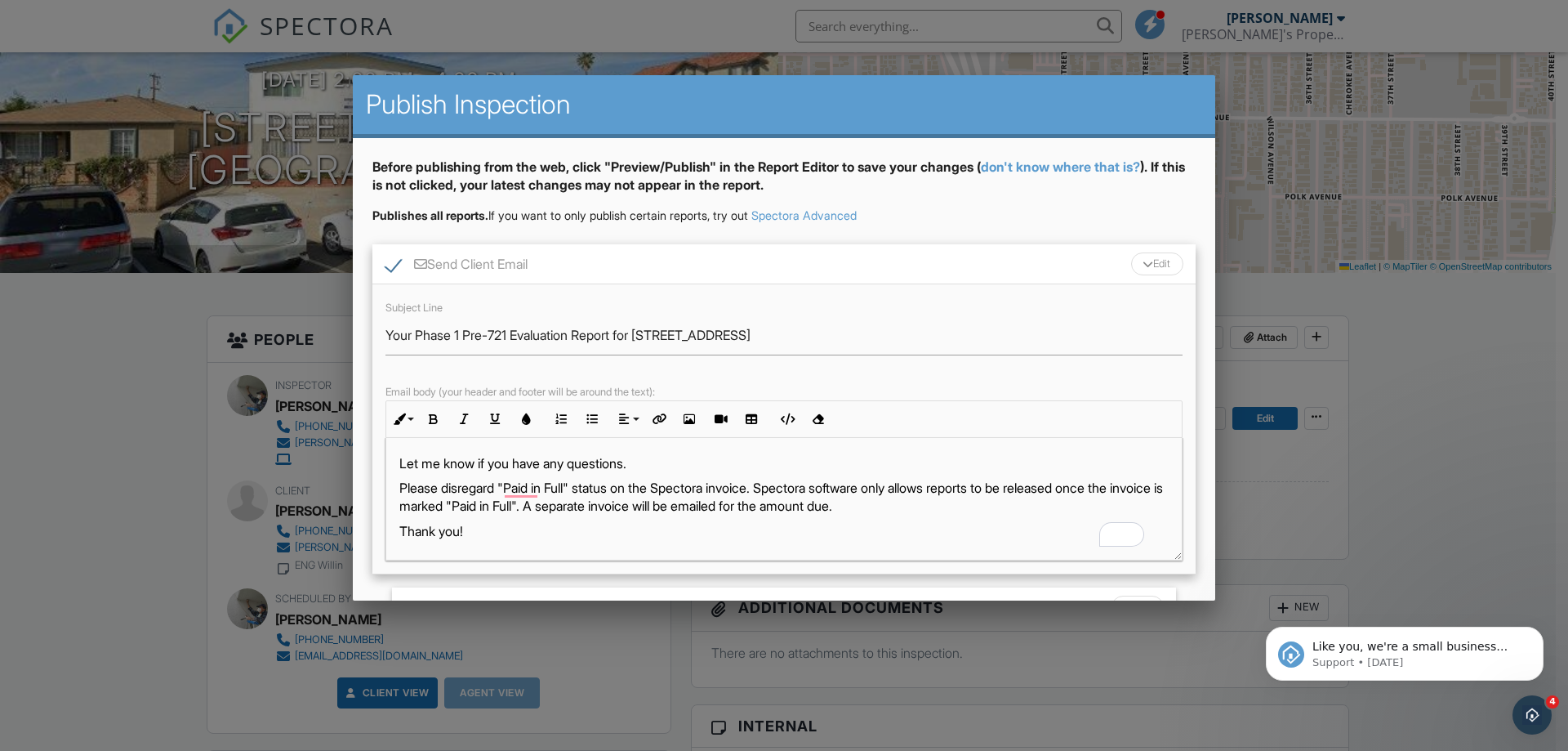
scroll to position [144, 0]
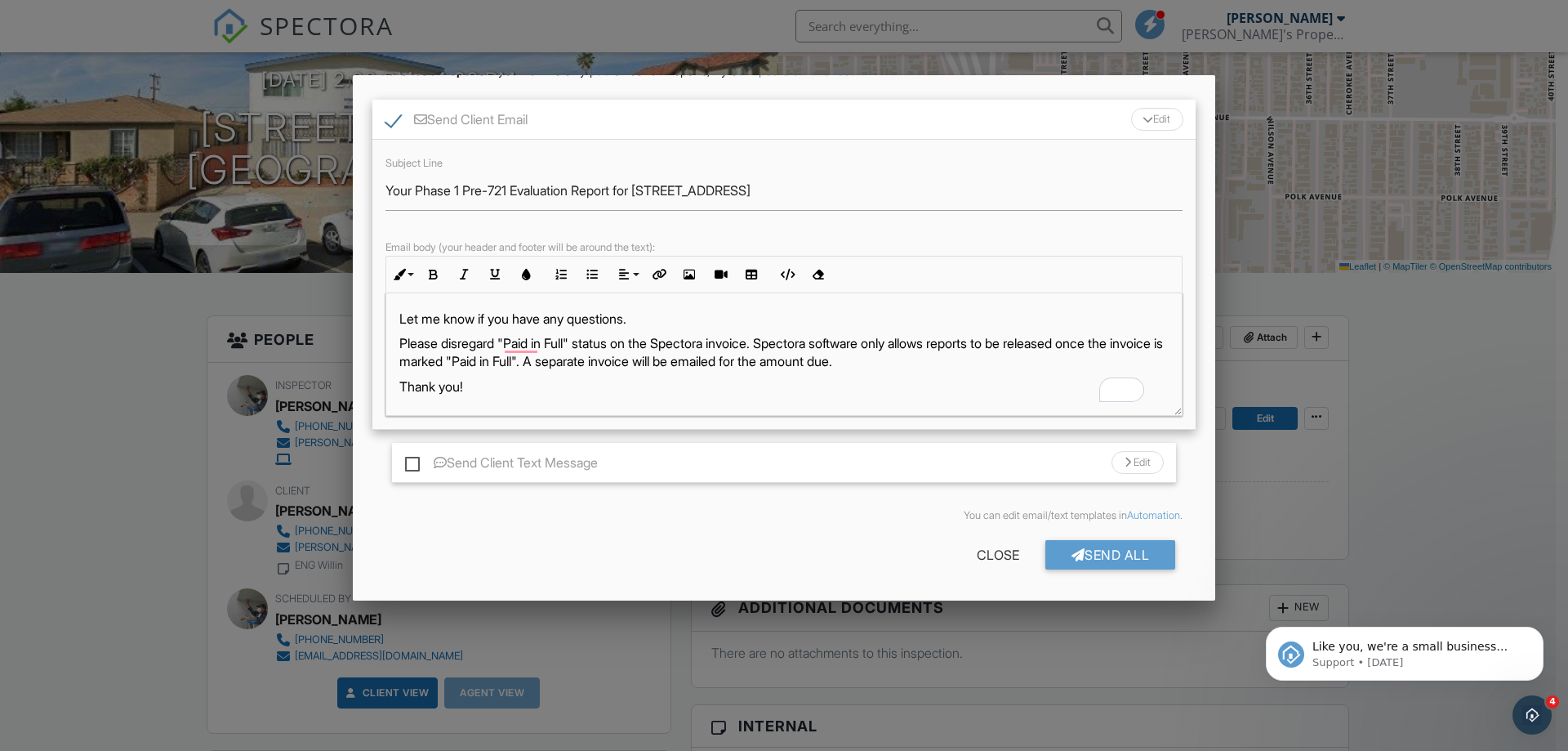
click at [1109, 551] on div "Send All" at bounding box center [1110, 554] width 131 height 29
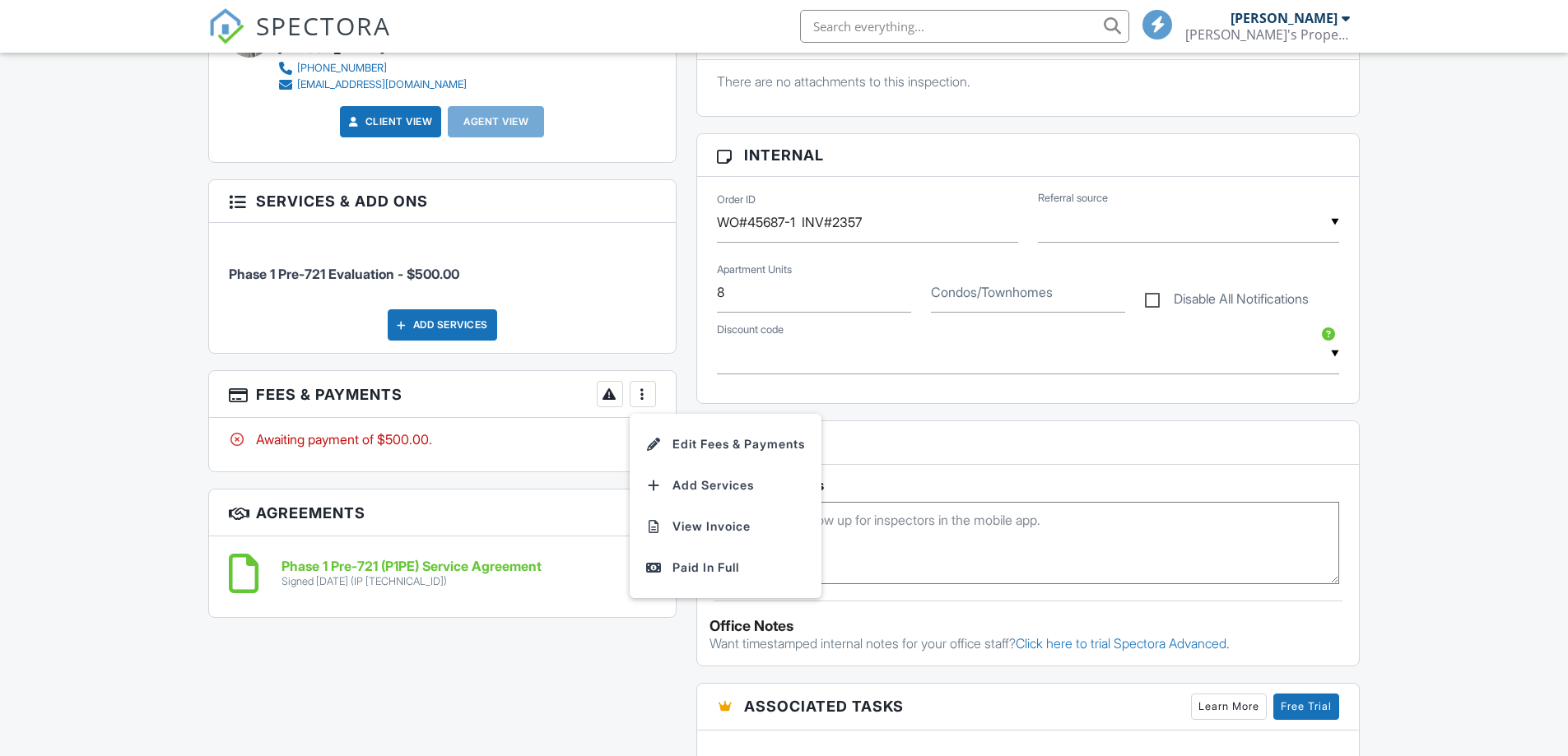
scroll to position [894, 0]
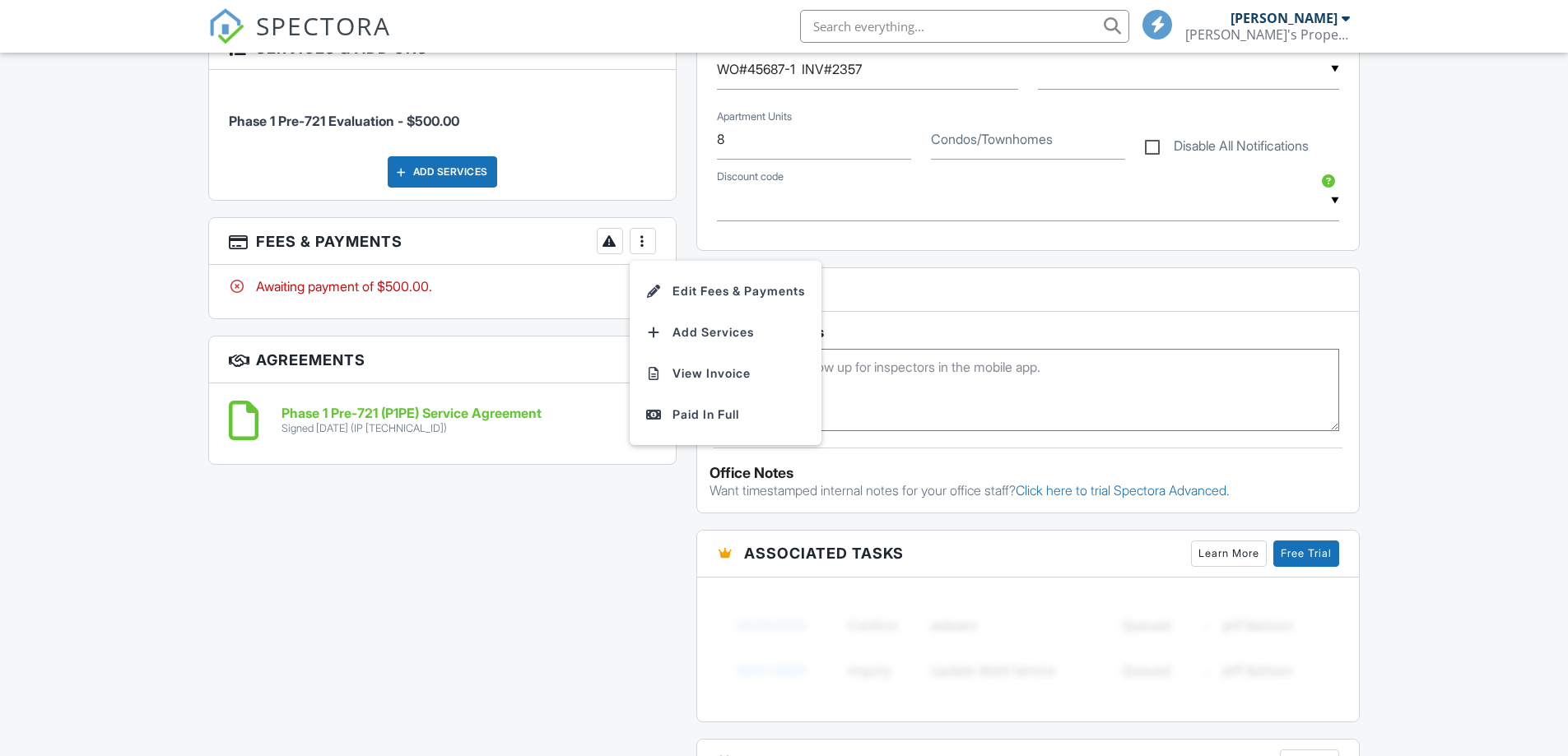
click at [686, 409] on div "Paid In Full" at bounding box center [725, 415] width 159 height 20
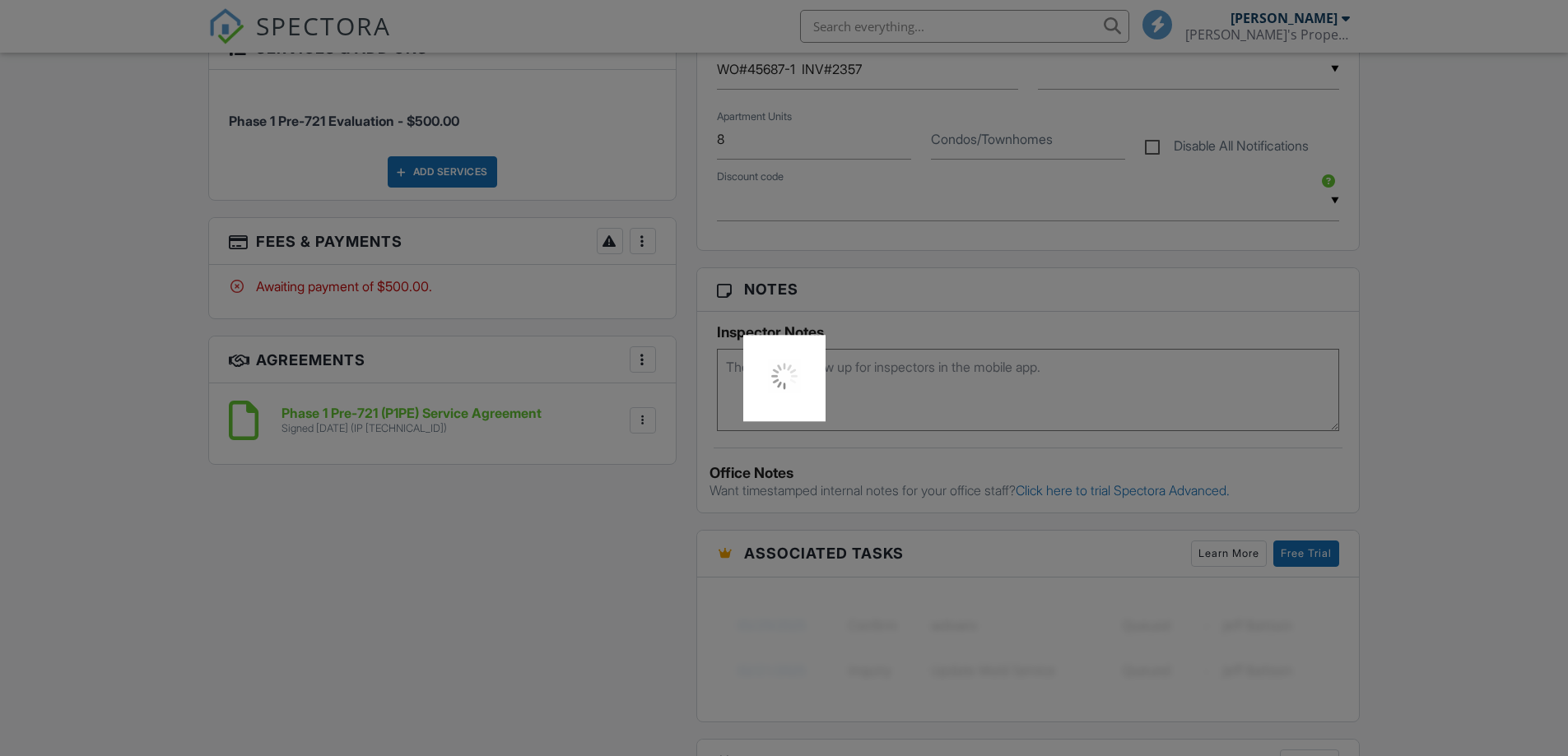
scroll to position [0, 0]
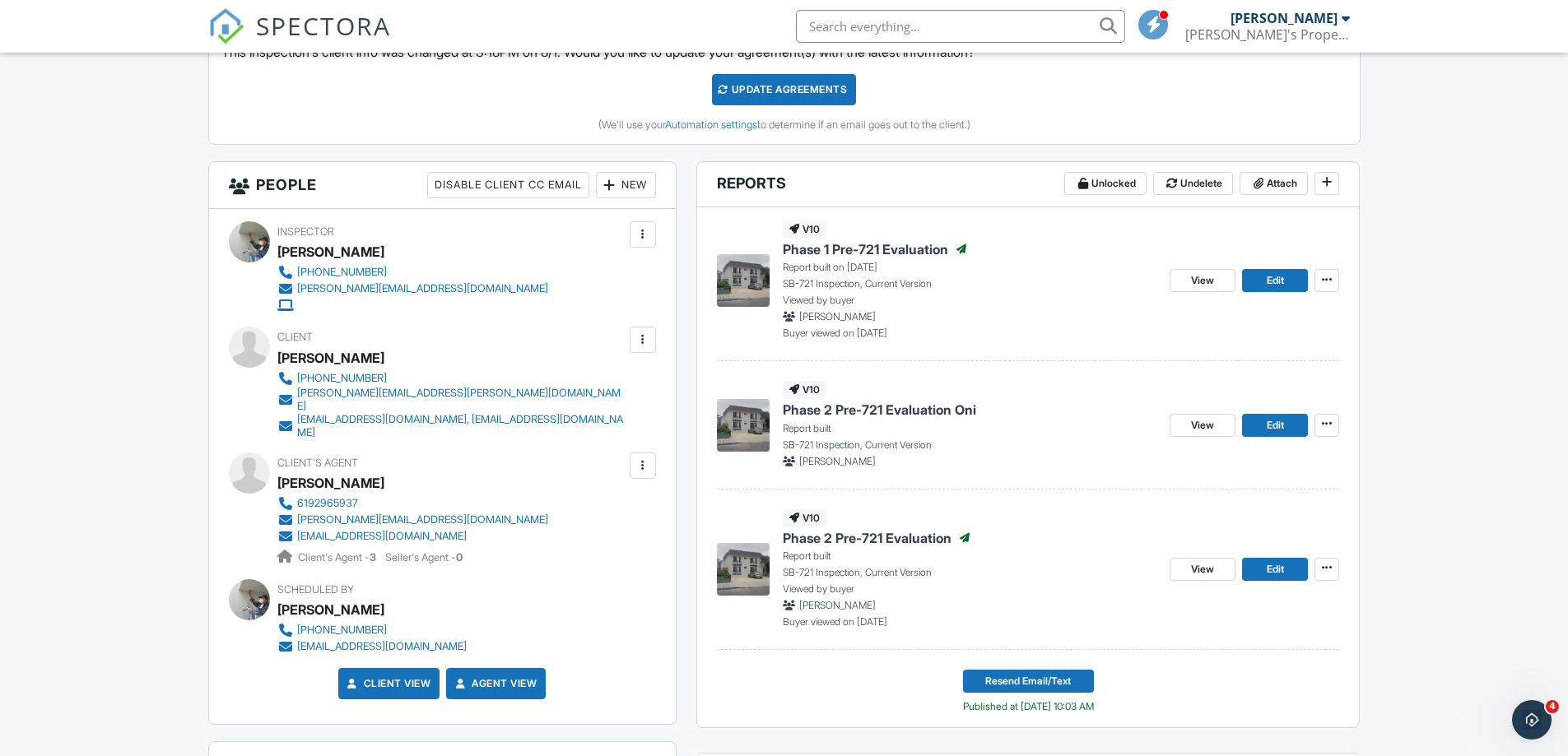
click at [980, 328] on p "Buyer viewed on [DATE]" at bounding box center [969, 333] width 374 height 15
click at [1330, 283] on icon at bounding box center [1326, 280] width 9 height 11
click at [1012, 319] on div "[PERSON_NAME]" at bounding box center [969, 317] width 374 height 15
click at [1183, 282] on link "View" at bounding box center [1202, 281] width 65 height 23
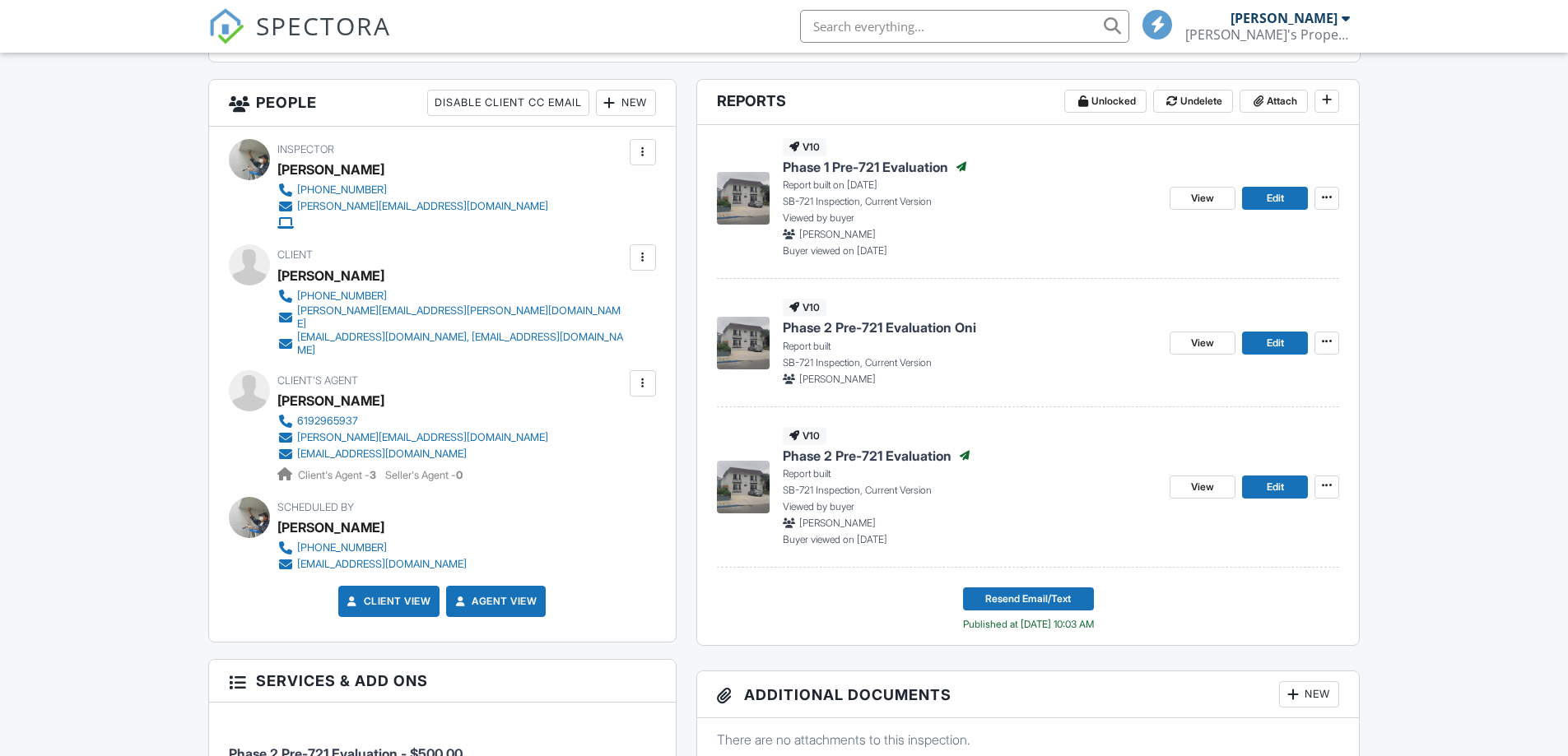
click at [750, 492] on img at bounding box center [742, 487] width 52 height 52
click at [1201, 493] on span "View" at bounding box center [1203, 487] width 23 height 16
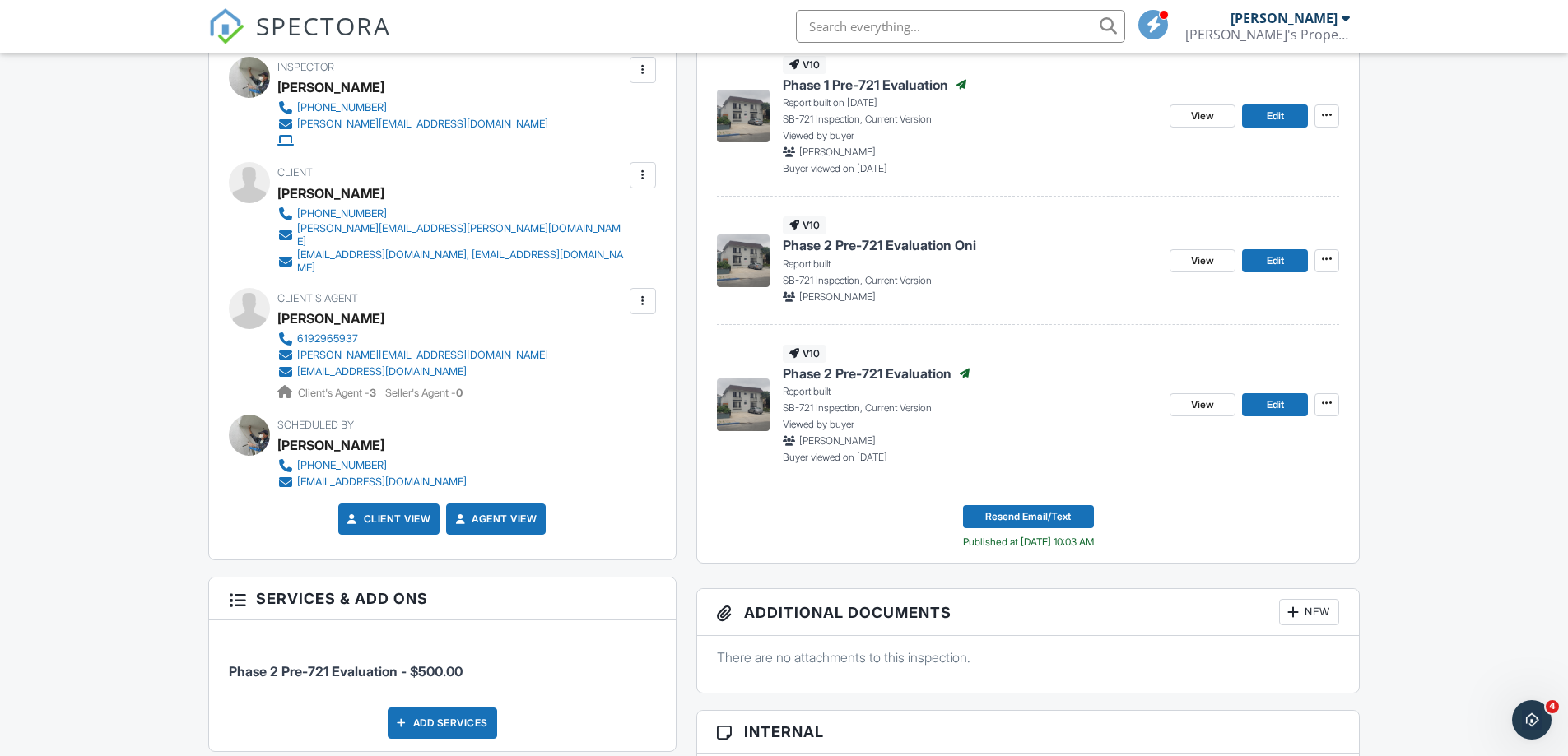
click at [745, 245] on img at bounding box center [742, 260] width 52 height 52
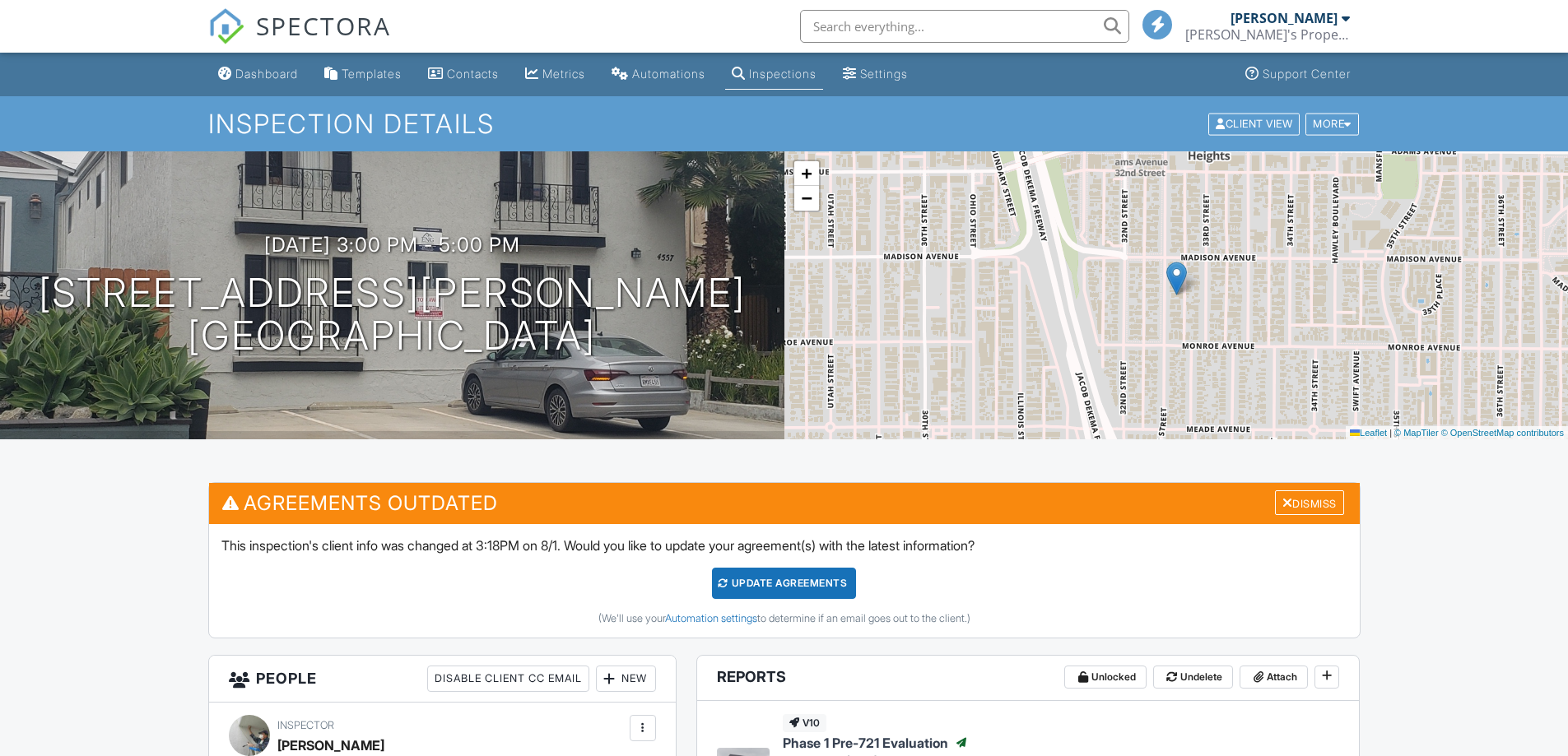
drag, startPoint x: 1191, startPoint y: 490, endPoint x: 795, endPoint y: 498, distance: 396.1
